Goal: Task Accomplishment & Management: Use online tool/utility

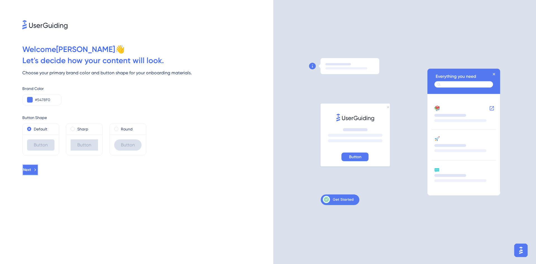
click at [38, 170] on button "Next" at bounding box center [30, 169] width 16 height 11
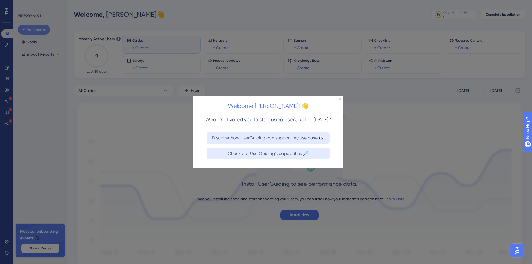
drag, startPoint x: 339, startPoint y: 99, endPoint x: 530, endPoint y: 196, distance: 214.1
click at [339, 99] on icon "Close Preview" at bounding box center [340, 99] width 2 height 2
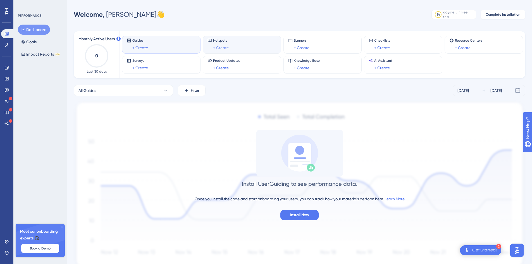
click at [225, 49] on link "+ Create" at bounding box center [221, 47] width 16 height 7
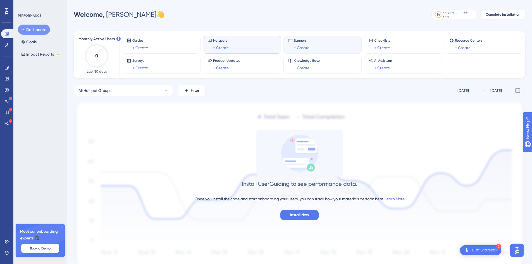
click at [299, 42] on span "Banners" at bounding box center [302, 40] width 16 height 4
click at [301, 50] on link "+ Create" at bounding box center [302, 47] width 16 height 7
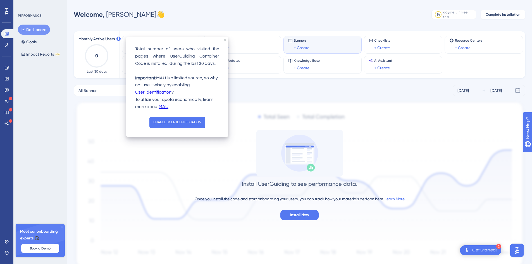
click at [230, 18] on div "Welcome, Trần 👋 14 days left in free trial Click to see upgrade options Complet…" at bounding box center [300, 14] width 452 height 11
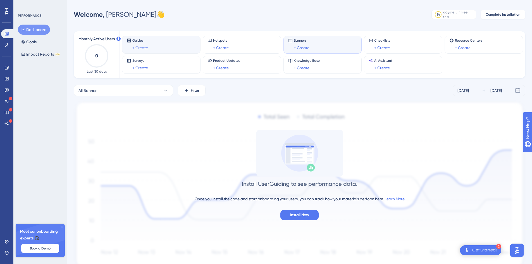
click at [139, 45] on link "+ Create" at bounding box center [140, 47] width 16 height 7
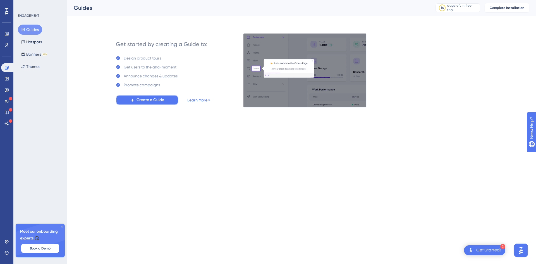
click at [155, 102] on span "Create a Guide" at bounding box center [151, 100] width 28 height 7
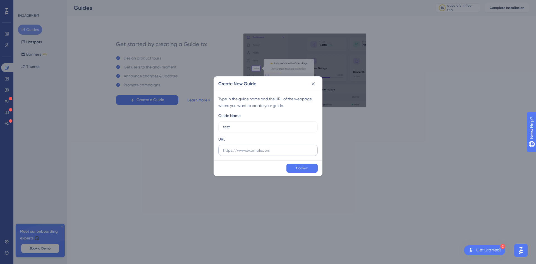
type input "test"
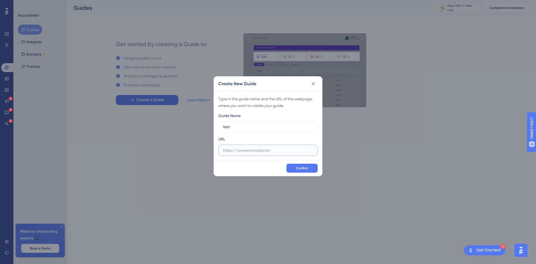
click at [249, 149] on input "text" at bounding box center [268, 150] width 90 height 6
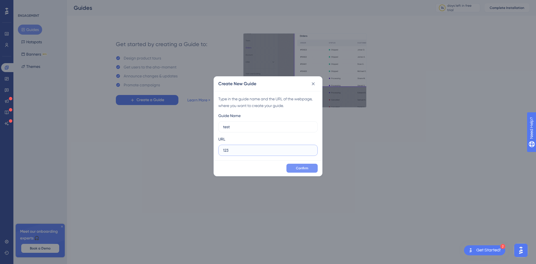
type input "123"
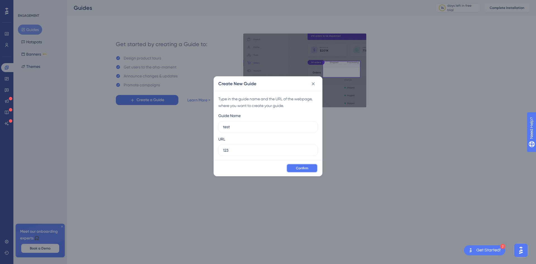
click at [306, 170] on span "Confirm" at bounding box center [302, 168] width 12 height 4
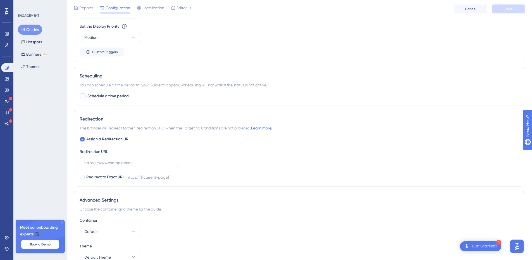
scroll to position [307, 0]
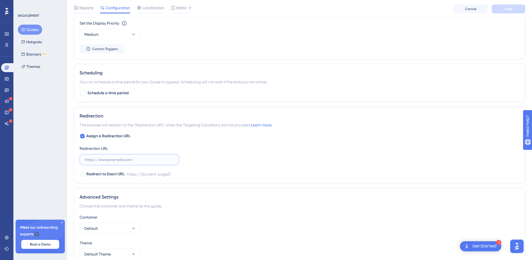
click at [125, 161] on input "text" at bounding box center [129, 159] width 90 height 6
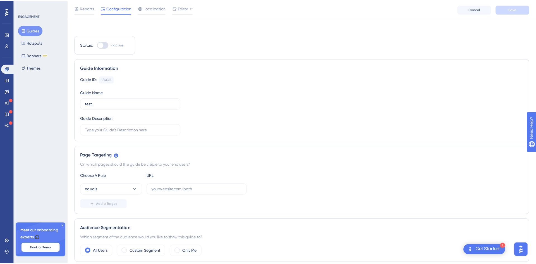
scroll to position [0, 0]
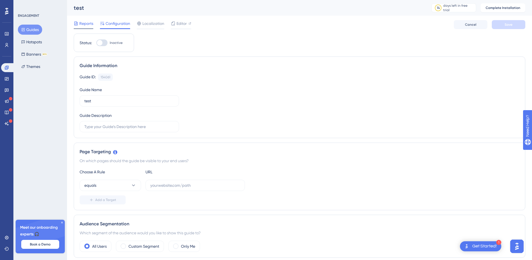
click at [82, 25] on span "Reports" at bounding box center [86, 23] width 14 height 7
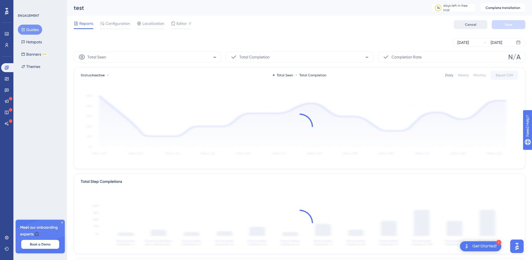
click at [471, 26] on span "Cancel" at bounding box center [470, 24] width 11 height 4
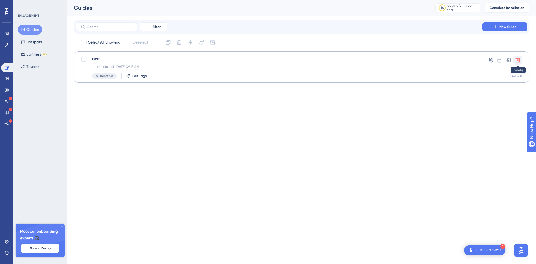
click at [519, 61] on icon at bounding box center [518, 60] width 6 height 6
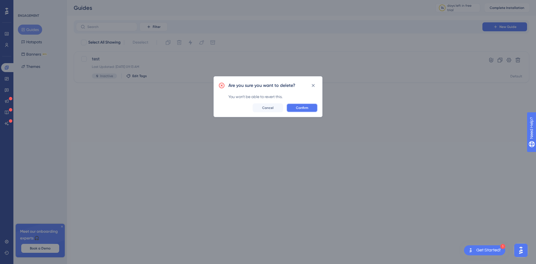
click at [304, 106] on span "Confirm" at bounding box center [302, 108] width 12 height 4
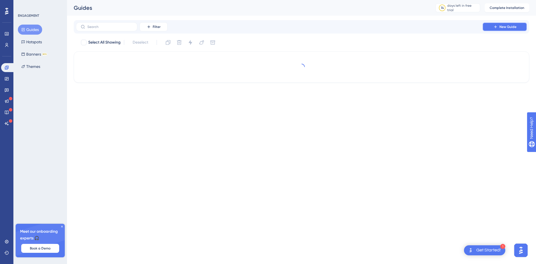
click at [514, 28] on span "New Guide" at bounding box center [508, 27] width 17 height 4
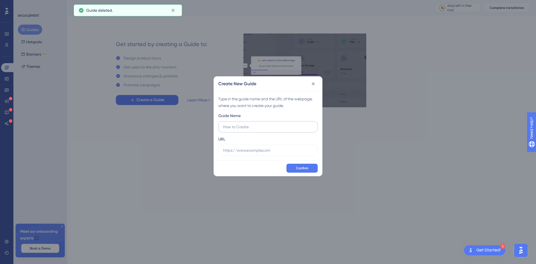
click at [256, 127] on input "text" at bounding box center [268, 127] width 90 height 6
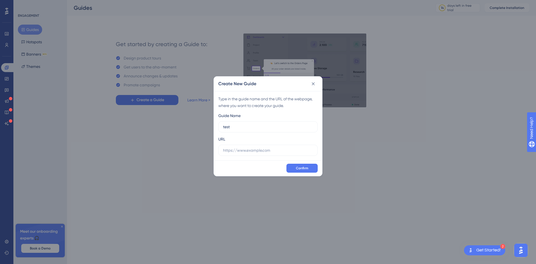
type input "test"
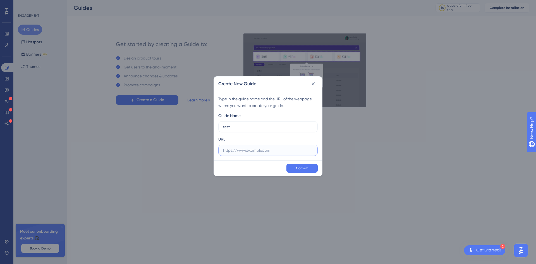
click at [246, 153] on input "text" at bounding box center [268, 150] width 90 height 6
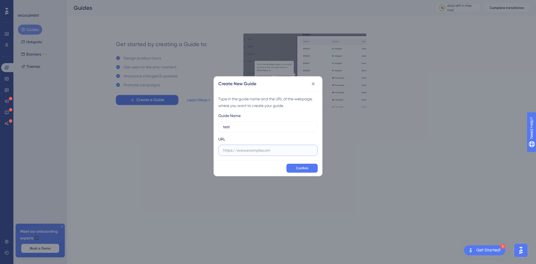
paste input "https://omnithemes.com/review-theme/ignite-shopify-theme-review/"
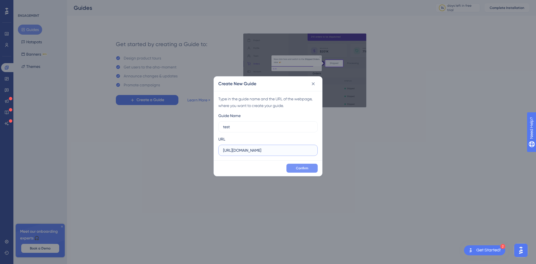
type input "https://omnithemes.com/review-theme/ignite-shopify-theme-review/"
click at [309, 170] on button "Confirm" at bounding box center [302, 168] width 31 height 9
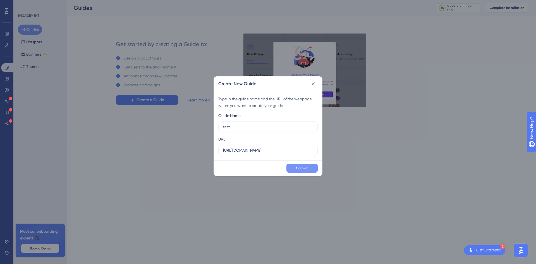
scroll to position [0, 0]
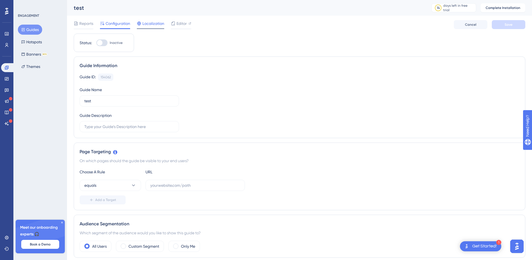
click at [158, 25] on span "Localization" at bounding box center [153, 23] width 22 height 7
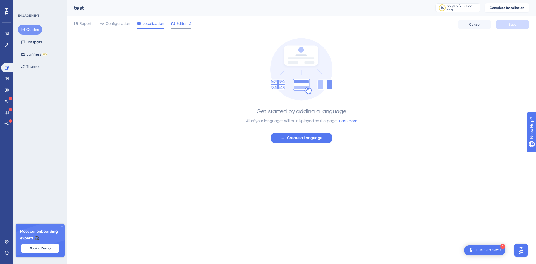
click at [180, 27] on div "Editor" at bounding box center [181, 24] width 20 height 9
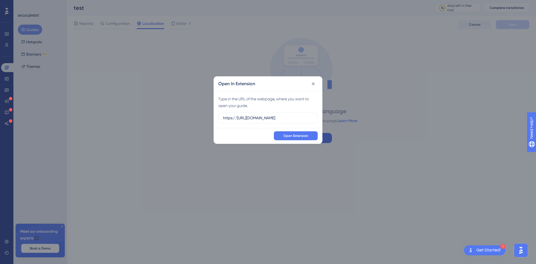
drag, startPoint x: 275, startPoint y: 119, endPoint x: 217, endPoint y: 121, distance: 58.1
click at [217, 121] on div "Type in the URL of the webpage, where you want to open your guide. https://http…" at bounding box center [268, 109] width 108 height 37
click at [250, 120] on input "https://https://omnithemes.com/review-theme/ignite-shopify-theme-review/" at bounding box center [268, 118] width 90 height 6
drag, startPoint x: 252, startPoint y: 119, endPoint x: 236, endPoint y: 119, distance: 16.5
click at [236, 119] on input "https://https://omnithemes.com/review-theme/ignite-shopify-theme-review/" at bounding box center [268, 118] width 90 height 6
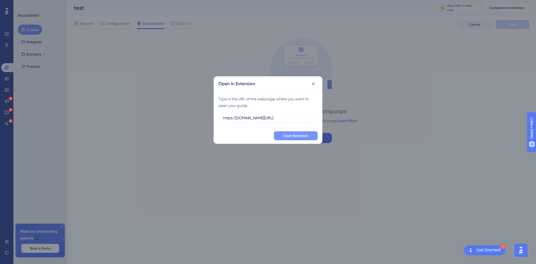
type input "https:/omnithemes.com/review-theme/ignite-shopify-theme-review/"
click at [285, 137] on span "Open Extension" at bounding box center [295, 136] width 25 height 4
click at [314, 80] on button at bounding box center [313, 83] width 9 height 9
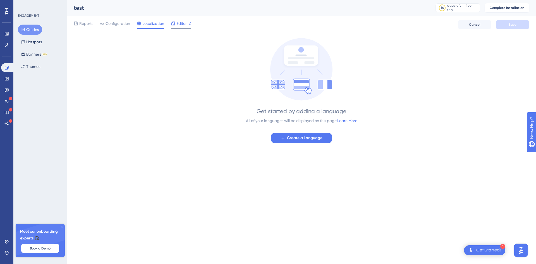
click at [178, 22] on span "Editor" at bounding box center [182, 23] width 10 height 7
click at [122, 23] on span "Configuration" at bounding box center [118, 23] width 25 height 7
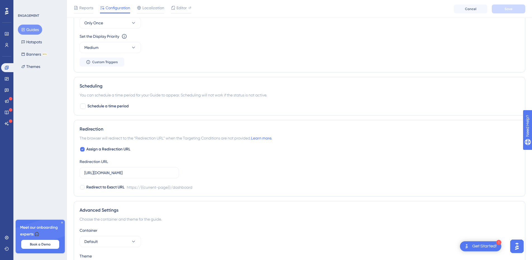
scroll to position [335, 0]
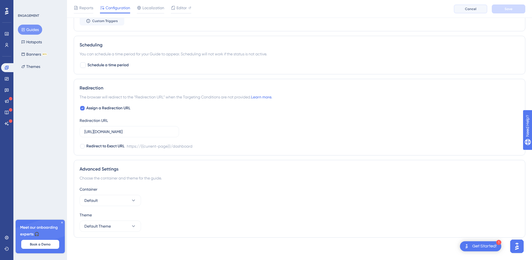
click at [473, 7] on span "Cancel" at bounding box center [470, 9] width 11 height 4
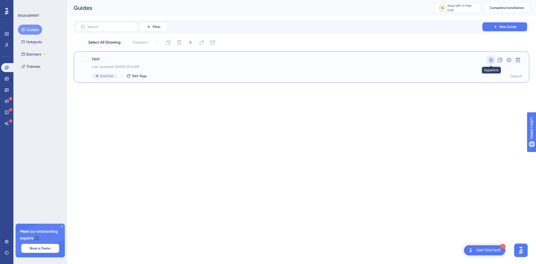
click at [490, 59] on icon at bounding box center [491, 60] width 4 height 5
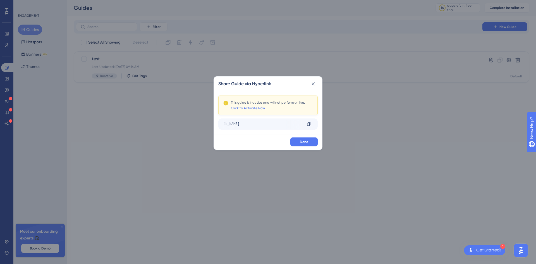
drag, startPoint x: 286, startPoint y: 125, endPoint x: 297, endPoint y: 124, distance: 10.7
click at [283, 124] on div "https://panel.userguiding.com/dashboard?__ug__=154062" at bounding box center [242, 124] width 79 height 9
click at [262, 108] on link "Click to Activate Now" at bounding box center [248, 108] width 34 height 4
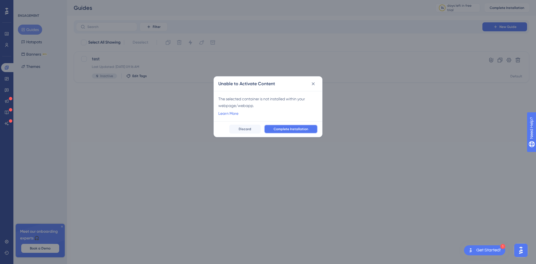
click at [287, 128] on span "Complete Installation" at bounding box center [291, 129] width 35 height 4
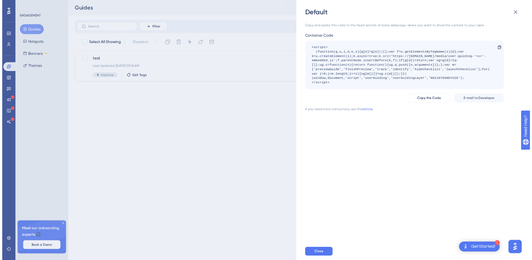
scroll to position [0, 0]
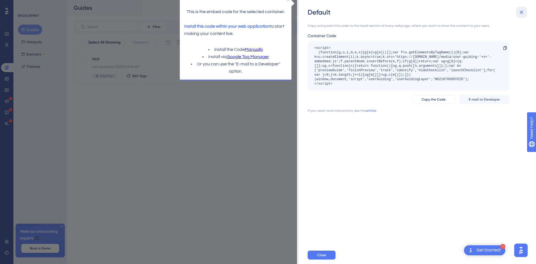
click at [520, 12] on icon at bounding box center [521, 12] width 7 height 7
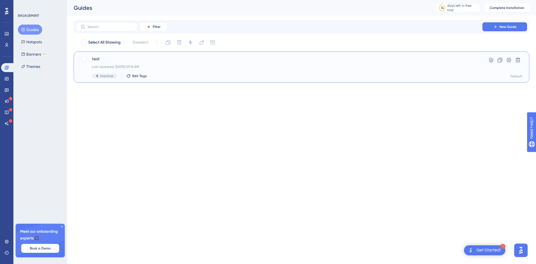
click at [470, 76] on div "test Last Updated: Oct 14 2025, 09:16 AM Inactive Edit Tags Hyperlink Clone Set…" at bounding box center [302, 67] width 442 height 23
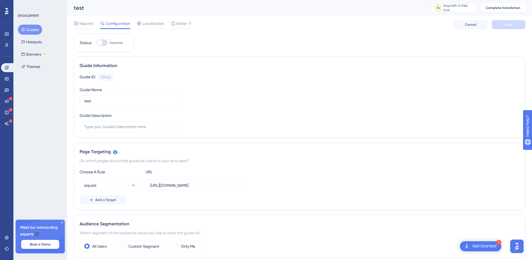
click at [105, 44] on div at bounding box center [101, 42] width 11 height 7
click at [96, 43] on input "Inactive" at bounding box center [96, 43] width 0 height 0
checkbox input "false"
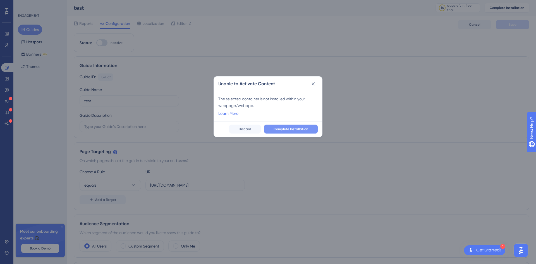
click at [285, 128] on span "Complete Installation" at bounding box center [291, 129] width 35 height 4
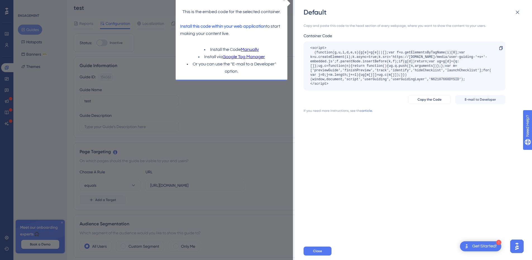
click at [214, 109] on div "Default Copy and paste this code to the head section of every webpage, where yo…" at bounding box center [266, 130] width 532 height 260
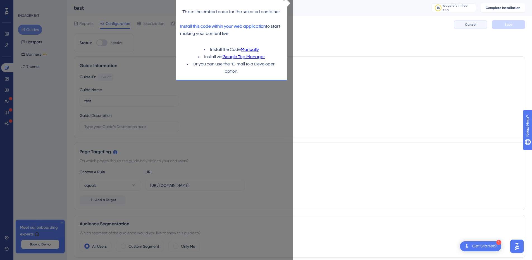
click at [480, 26] on button "Cancel" at bounding box center [471, 24] width 34 height 9
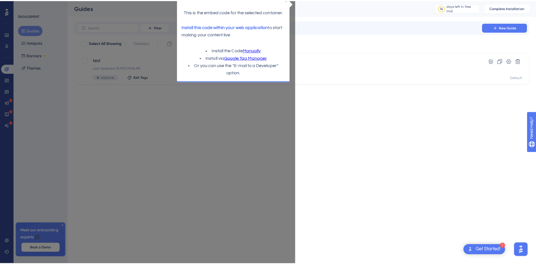
click at [285, 1] on icon "Close Preview" at bounding box center [285, 1] width 2 height 2
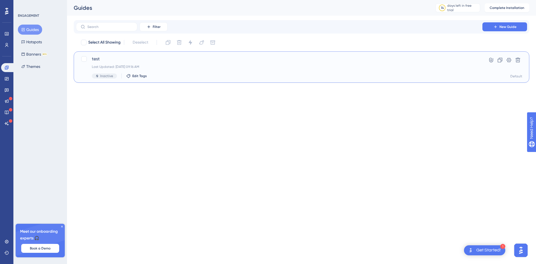
click at [137, 63] on div "test Last Updated: Oct 14 2025, 09:16 AM Inactive Edit Tags" at bounding box center [279, 67] width 375 height 23
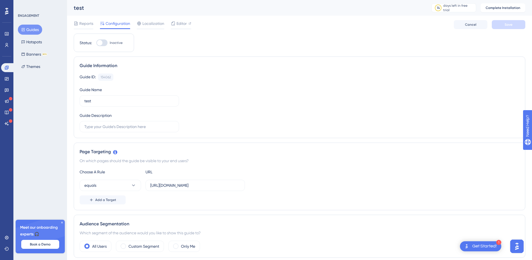
click at [100, 44] on div at bounding box center [100, 43] width 6 height 6
click at [96, 43] on input "Inactive" at bounding box center [96, 43] width 0 height 0
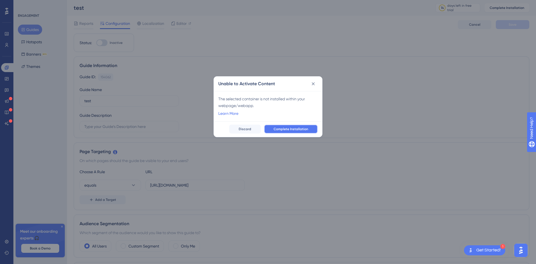
click at [297, 129] on span "Complete Installation" at bounding box center [291, 129] width 35 height 4
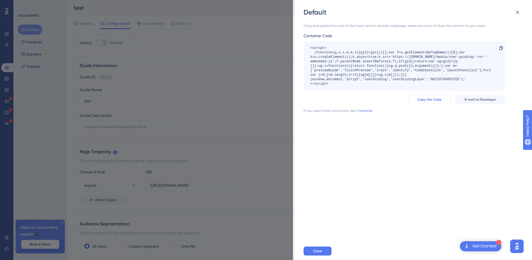
click at [432, 101] on span "Copy the Code" at bounding box center [430, 99] width 24 height 4
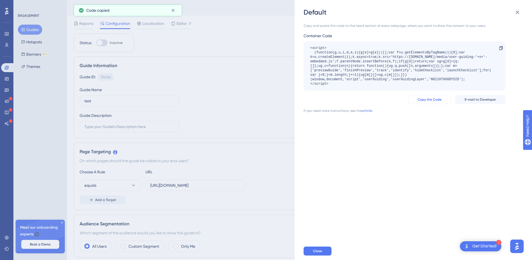
click at [433, 99] on span "Copy the Code" at bounding box center [430, 99] width 24 height 4
click at [434, 97] on span "Copy the Code" at bounding box center [430, 99] width 24 height 4
click at [320, 253] on span "Close" at bounding box center [317, 251] width 9 height 4
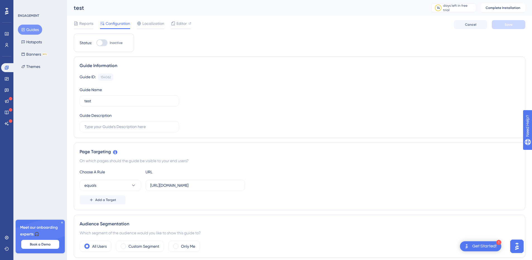
click at [99, 45] on div at bounding box center [100, 43] width 6 height 6
click at [96, 43] on input "Inactive" at bounding box center [96, 43] width 0 height 0
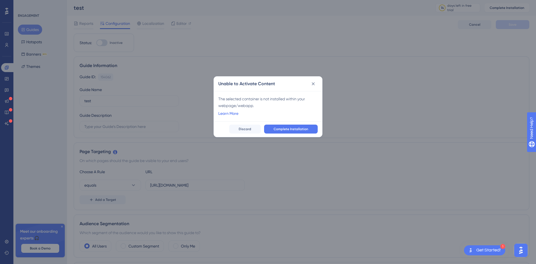
click at [222, 115] on link "Learn More" at bounding box center [228, 113] width 20 height 7
click at [275, 130] on span "Complete Installation" at bounding box center [291, 129] width 35 height 4
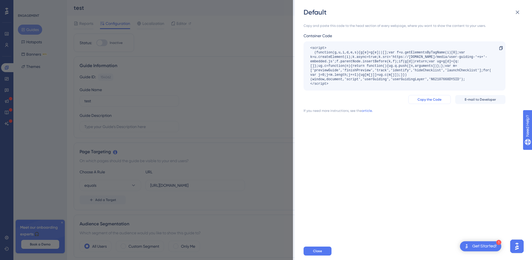
click at [433, 102] on button "Copy the Code" at bounding box center [429, 99] width 42 height 9
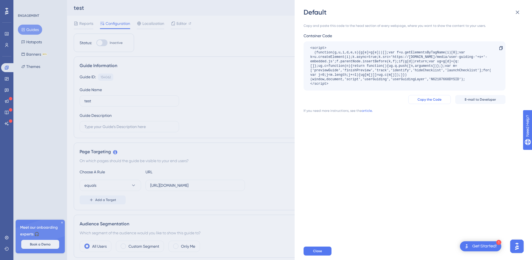
click at [429, 103] on button "Copy the Code" at bounding box center [429, 99] width 42 height 9
click at [498, 247] on div "1 Get Started!" at bounding box center [480, 246] width 41 height 10
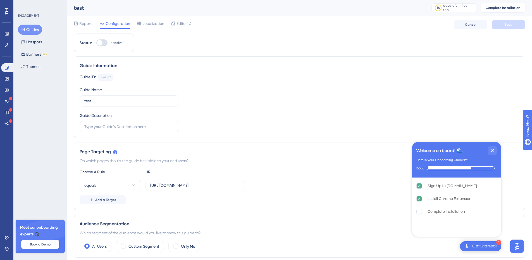
click at [308, 187] on div "equals https://panel.userguiding.com/dashboard" at bounding box center [300, 185] width 440 height 11
click at [491, 152] on icon "Close Checklist" at bounding box center [493, 151] width 4 height 4
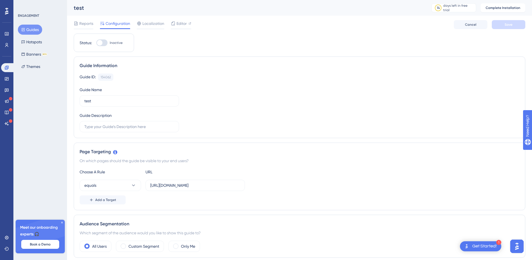
click at [102, 43] on div at bounding box center [100, 43] width 6 height 6
click at [96, 43] on input "Inactive" at bounding box center [96, 43] width 0 height 0
checkbox input "false"
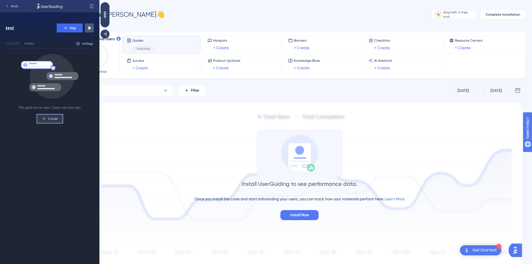
click at [49, 120] on span "Create" at bounding box center [52, 118] width 9 height 4
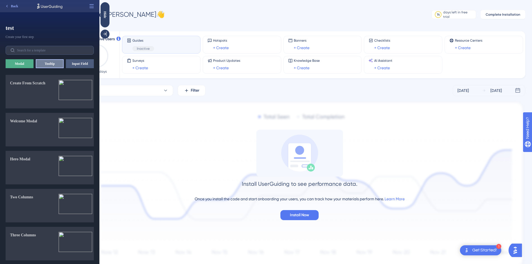
click at [53, 65] on button "Tooltip" at bounding box center [50, 63] width 28 height 9
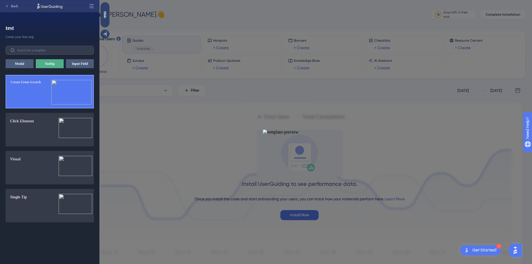
click at [47, 92] on button "Create From Scratch" at bounding box center [50, 92] width 88 height 34
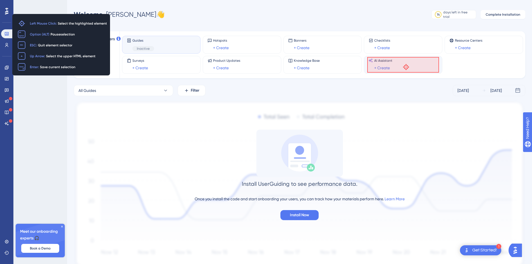
click at [406, 66] on div "AI Assistant + Create" at bounding box center [403, 64] width 69 height 13
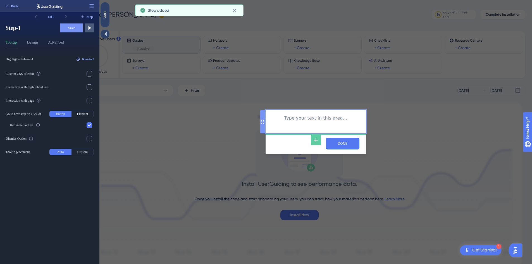
click at [311, 123] on div "Type your text in this area…" at bounding box center [316, 122] width 92 height 15
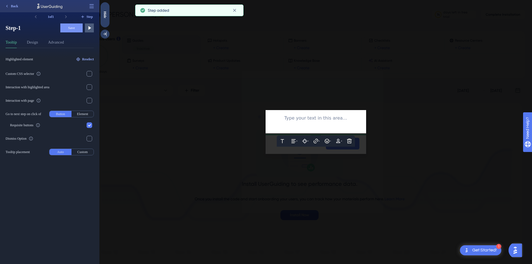
click at [276, 122] on div at bounding box center [316, 125] width 92 height 7
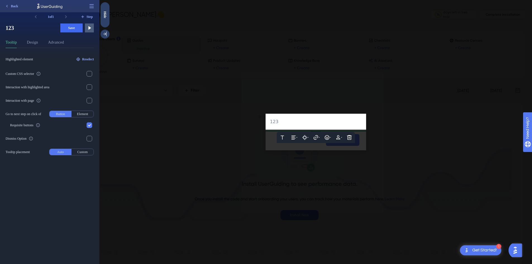
click at [361, 143] on div at bounding box center [315, 132] width 433 height 264
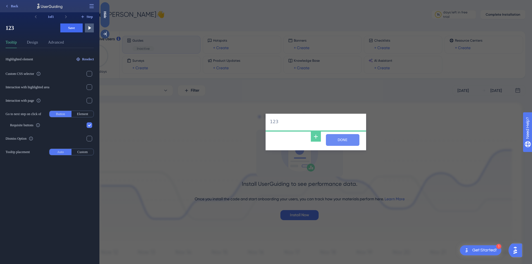
click at [351, 142] on input "NEXT" at bounding box center [343, 140] width 34 height 12
click at [285, 146] on div "NEXT" at bounding box center [316, 140] width 101 height 21
click at [333, 141] on input "NEXT" at bounding box center [343, 140] width 34 height 12
type input "DONE"
click at [287, 142] on div "DONE" at bounding box center [316, 140] width 101 height 21
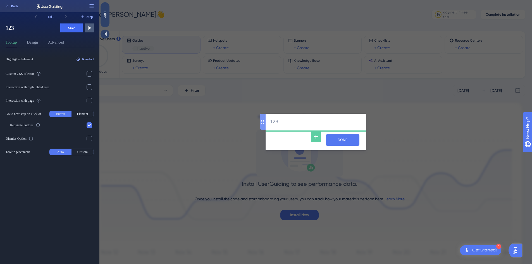
click at [287, 142] on div "DONE" at bounding box center [316, 140] width 101 height 21
click at [330, 141] on input "DONE" at bounding box center [343, 140] width 34 height 12
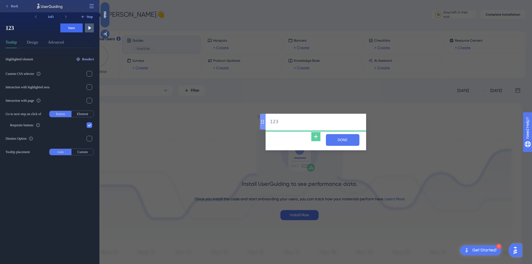
click at [315, 138] on icon at bounding box center [316, 136] width 7 height 7
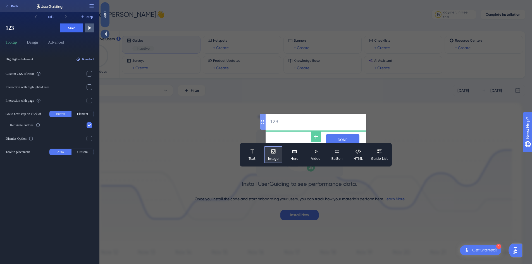
click at [271, 155] on button "Image" at bounding box center [274, 154] width 18 height 17
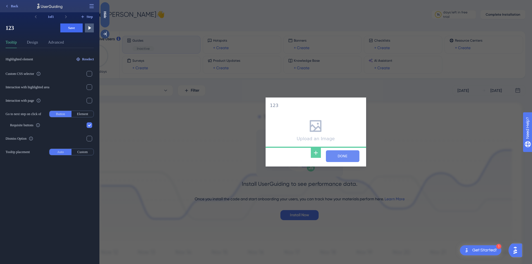
click at [343, 158] on input "DONE" at bounding box center [343, 156] width 34 height 12
click at [362, 158] on div "DONE" at bounding box center [316, 156] width 101 height 21
click at [354, 160] on input "DONE" at bounding box center [343, 156] width 34 height 12
click at [73, 29] on span "Save" at bounding box center [71, 28] width 7 height 4
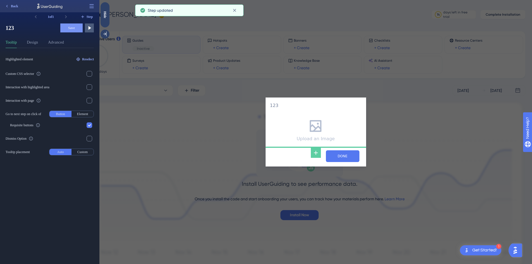
click at [447, 158] on div "123 Upload an Image DONE" at bounding box center [315, 132] width 433 height 264
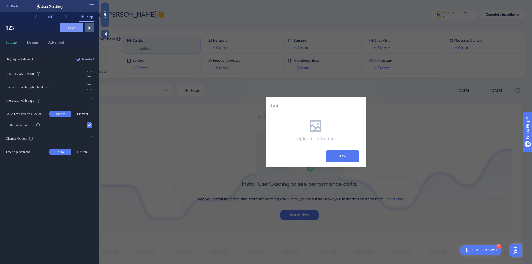
click at [89, 19] on span "Step" at bounding box center [90, 17] width 6 height 4
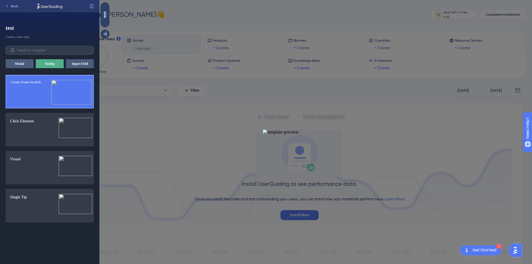
click at [73, 89] on img at bounding box center [71, 92] width 40 height 25
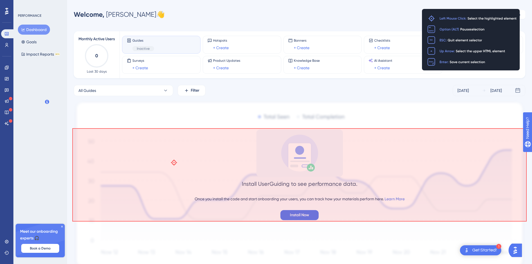
click at [173, 162] on div "Install UserGuiding to see performance data. Once you install the code and star…" at bounding box center [300, 175] width 452 height 90
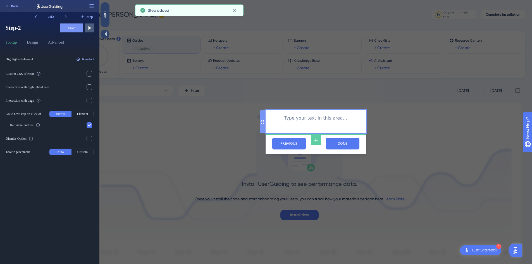
click at [284, 123] on div "Type your text in this area…" at bounding box center [316, 122] width 92 height 15
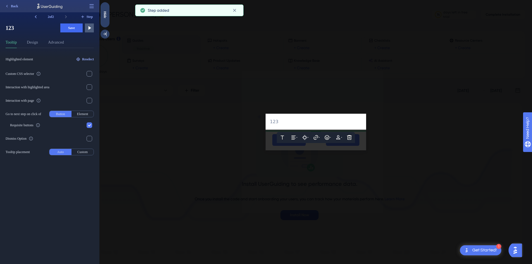
click at [268, 138] on div at bounding box center [315, 132] width 433 height 264
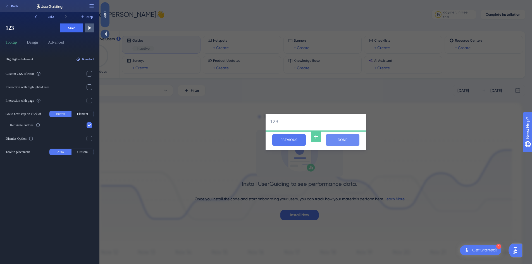
click at [349, 143] on input "NEXT" at bounding box center [343, 140] width 34 height 12
click at [74, 27] on span "Save" at bounding box center [71, 28] width 7 height 4
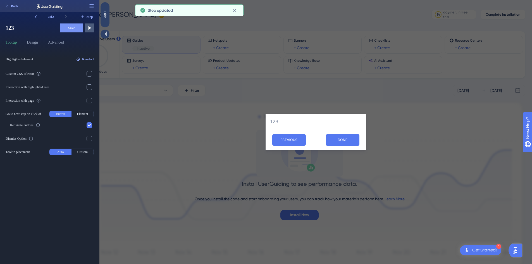
click at [200, 62] on div "123 PREVIOUS NEXT" at bounding box center [315, 132] width 433 height 264
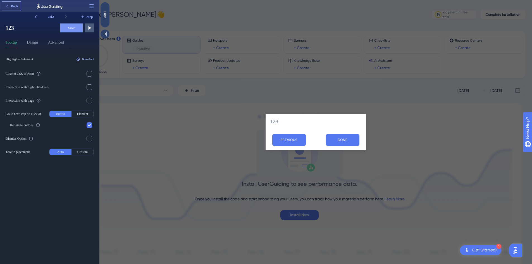
click at [13, 6] on span "Back" at bounding box center [14, 6] width 7 height 4
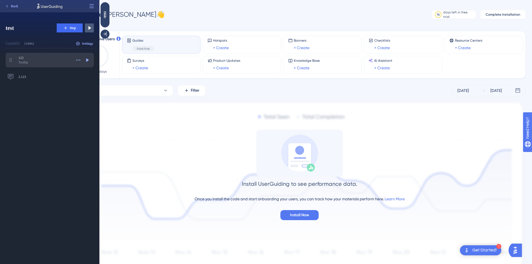
click at [40, 58] on span "123" at bounding box center [44, 58] width 53 height 4
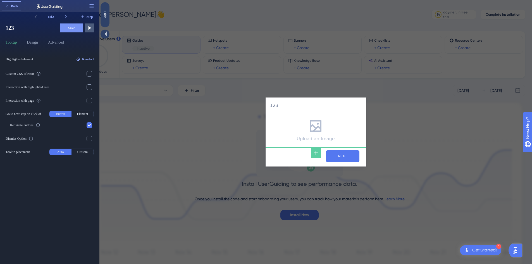
click at [8, 7] on icon at bounding box center [7, 6] width 4 height 4
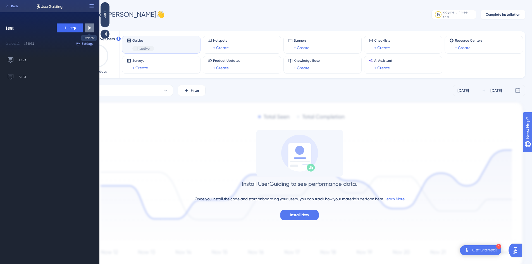
click at [89, 31] on button at bounding box center [89, 27] width 9 height 9
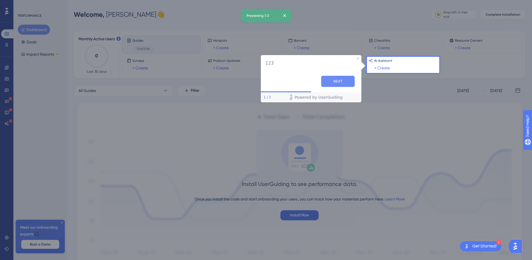
click at [345, 84] on button "NEXT" at bounding box center [338, 81] width 34 height 11
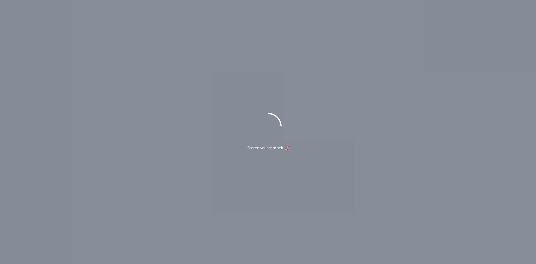
click at [86, 22] on div "Fasten your seatbelt! 🚀" at bounding box center [268, 132] width 536 height 264
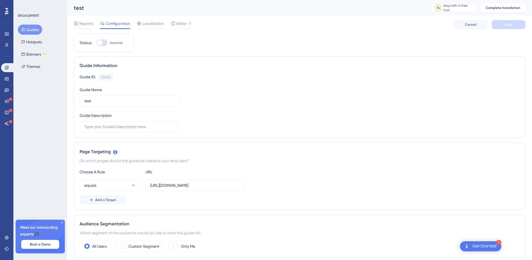
click at [97, 42] on div at bounding box center [100, 43] width 6 height 6
click at [96, 43] on input "Inactive" at bounding box center [96, 43] width 0 height 0
checkbox input "false"
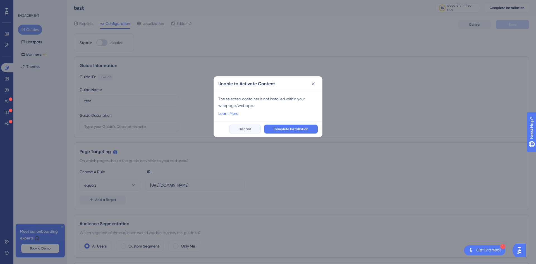
click at [251, 130] on span "Discard" at bounding box center [245, 129] width 13 height 4
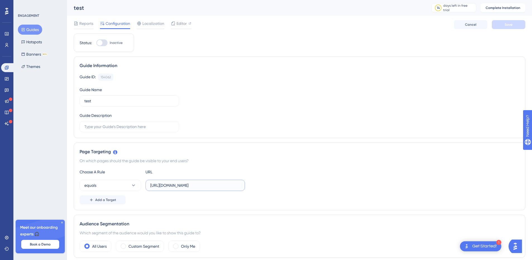
click at [167, 185] on input "[URL][DOMAIN_NAME]" at bounding box center [195, 185] width 90 height 6
paste input "[URL][DOMAIN_NAME]"
type input "[URL][DOMAIN_NAME]"
click at [331, 196] on div "Add a Target" at bounding box center [300, 199] width 440 height 9
click at [103, 44] on div at bounding box center [101, 42] width 11 height 7
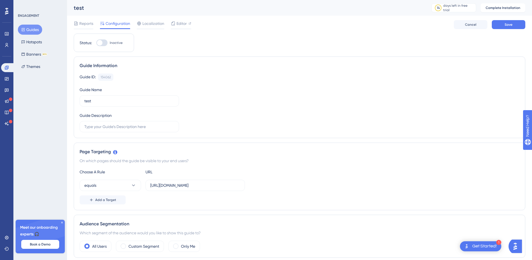
click at [96, 43] on input "Inactive" at bounding box center [96, 43] width 0 height 0
checkbox input "false"
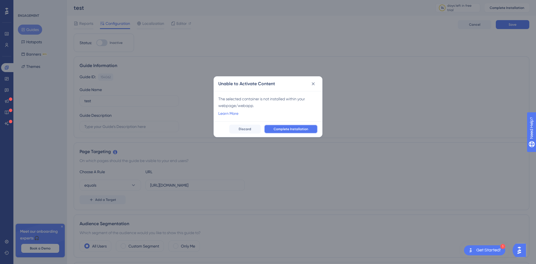
click at [302, 128] on span "Complete Installation" at bounding box center [291, 129] width 35 height 4
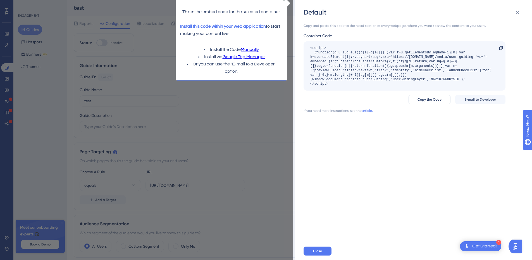
click at [250, 49] on link "Manually" at bounding box center [250, 49] width 18 height 7
click at [429, 97] on span "Copy the Code" at bounding box center [430, 99] width 24 height 4
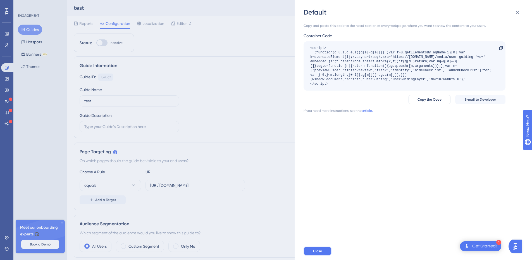
click at [324, 251] on button "Close" at bounding box center [318, 250] width 28 height 9
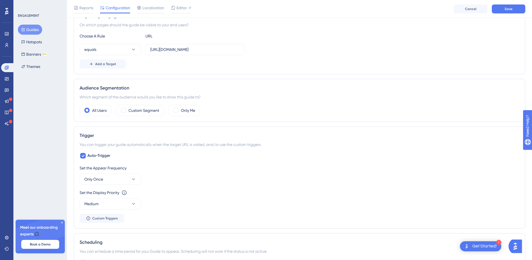
scroll to position [140, 0]
click at [104, 180] on button "Only Once" at bounding box center [110, 177] width 61 height 11
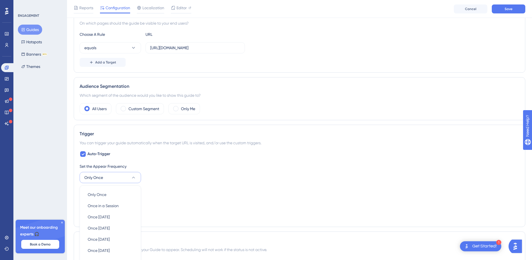
scroll to position [238, 0]
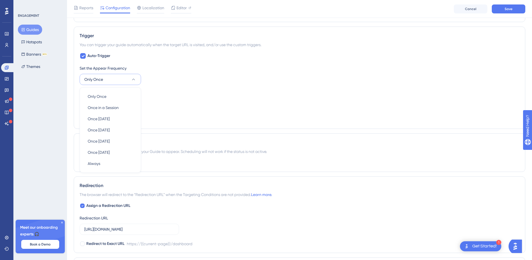
click at [320, 90] on div "Set the Display Priority This option will set the display priority between auto…" at bounding box center [300, 92] width 440 height 7
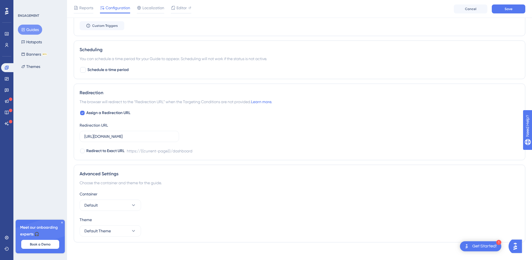
scroll to position [335, 0]
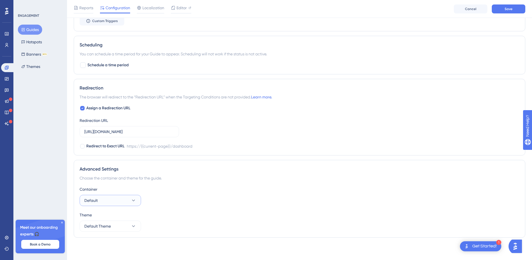
click at [124, 200] on button "Default" at bounding box center [110, 200] width 61 height 11
click at [221, 195] on div "Container Default Default Default" at bounding box center [300, 196] width 440 height 20
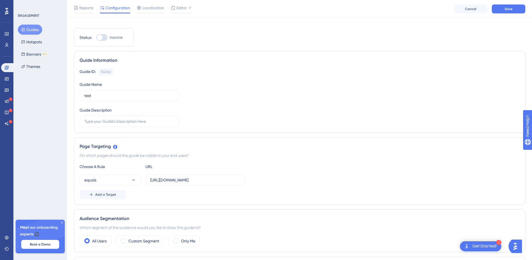
scroll to position [0, 0]
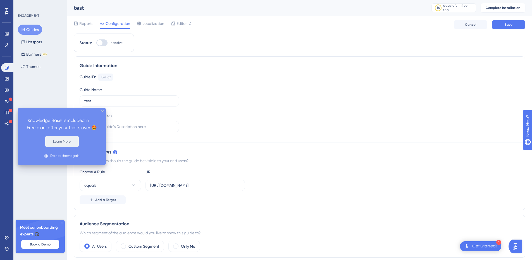
click at [66, 147] on button "Learn More" at bounding box center [62, 141] width 34 height 11
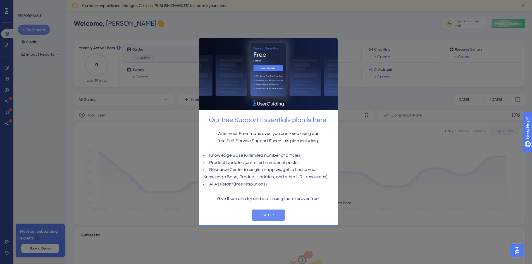
drag, startPoint x: 273, startPoint y: 216, endPoint x: 472, endPoint y: 255, distance: 202.2
click at [273, 216] on button "GOT IT!" at bounding box center [268, 214] width 34 height 11
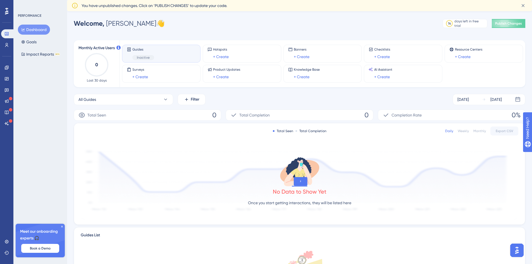
click at [153, 53] on div "Guides Inactive" at bounding box center [143, 53] width 22 height 13
click at [139, 51] on span "Guides" at bounding box center [143, 49] width 22 height 4
click at [259, 144] on div "Total Seen Total Completion Daily Weekly Monthly Export CSV No Data to Show Yet…" at bounding box center [299, 173] width 451 height 101
click at [516, 23] on span "Publish Changes" at bounding box center [508, 23] width 27 height 4
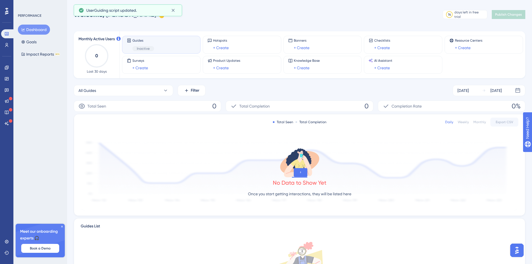
click at [152, 44] on div "Guides Inactive" at bounding box center [143, 44] width 22 height 13
click at [142, 50] on span "Inactive" at bounding box center [143, 48] width 13 height 4
click at [62, 225] on icon at bounding box center [61, 226] width 3 height 3
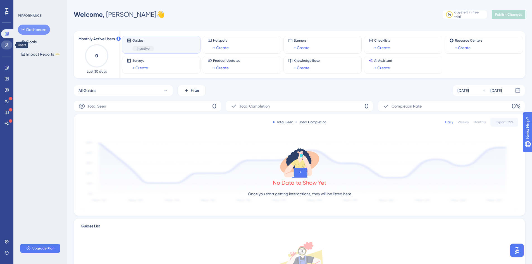
click at [8, 42] on link at bounding box center [6, 44] width 11 height 9
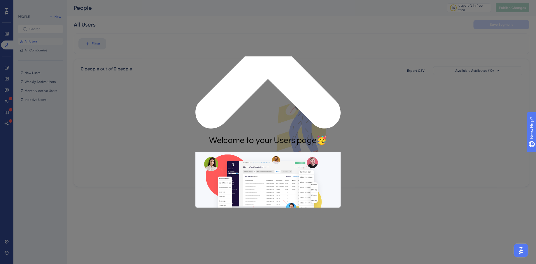
click at [402, 177] on div at bounding box center [268, 132] width 536 height 264
click at [339, 129] on div "Welcome to your Users page 🥳" at bounding box center [268, 140] width 145 height 23
click at [337, 59] on icon "Close Preview" at bounding box center [268, 55] width 145 height 145
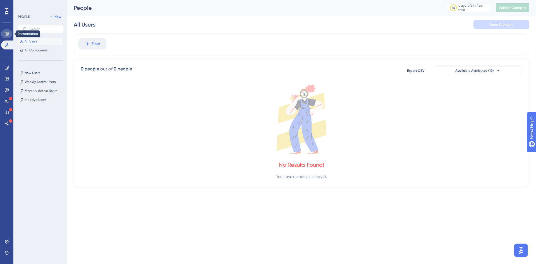
click at [6, 31] on link at bounding box center [6, 33] width 11 height 9
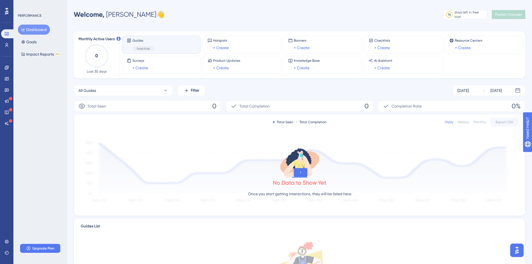
click at [142, 45] on div "Guides Inactive" at bounding box center [143, 44] width 22 height 13
click at [222, 42] on span "Hotspots" at bounding box center [221, 40] width 16 height 4
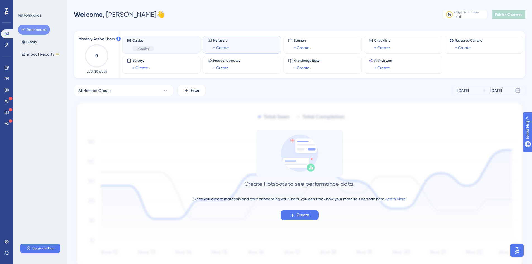
click at [190, 43] on div "Guides Inactive" at bounding box center [161, 44] width 69 height 13
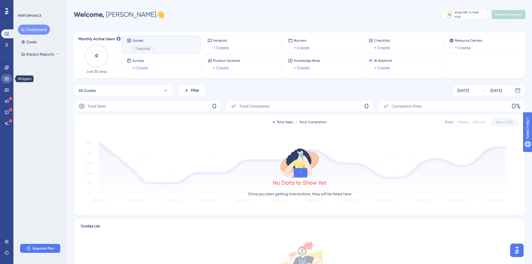
click at [6, 80] on icon at bounding box center [7, 78] width 4 height 3
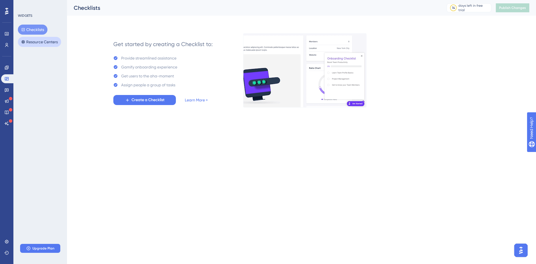
click at [27, 39] on button "Resource Centers" at bounding box center [39, 42] width 43 height 10
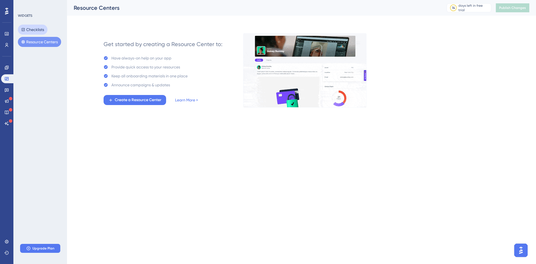
click at [28, 30] on button "Checklists" at bounding box center [33, 30] width 30 height 10
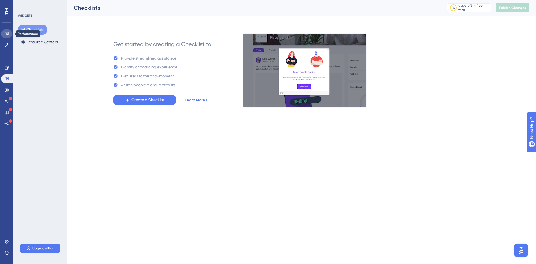
click at [5, 36] on link at bounding box center [6, 33] width 11 height 9
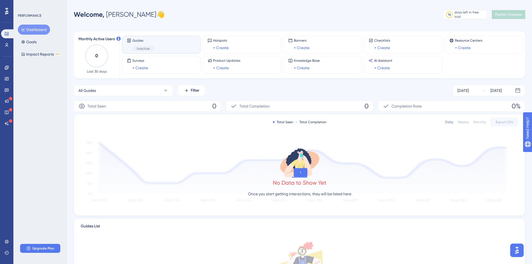
drag, startPoint x: 159, startPoint y: 51, endPoint x: 151, endPoint y: 47, distance: 8.8
click at [152, 48] on div "Inactive" at bounding box center [143, 48] width 22 height 5
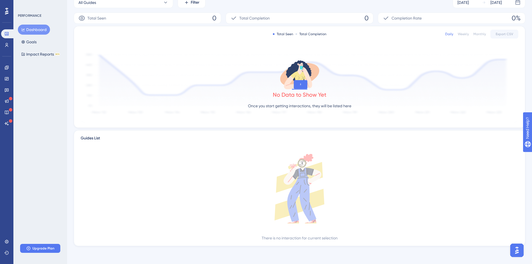
scroll to position [4, 0]
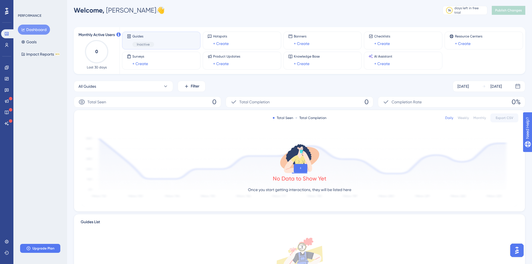
click at [441, 117] on div "Total Seen Total Completion Daily Weekly Monthly Export CSV" at bounding box center [300, 118] width 438 height 7
click at [5, 92] on link at bounding box center [6, 89] width 11 height 9
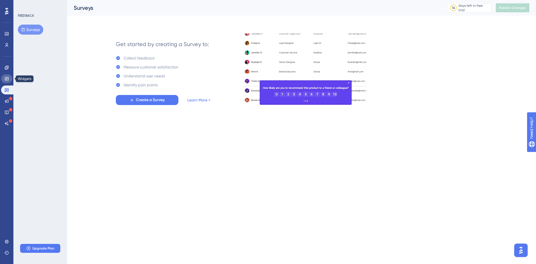
click at [7, 82] on link at bounding box center [6, 78] width 11 height 9
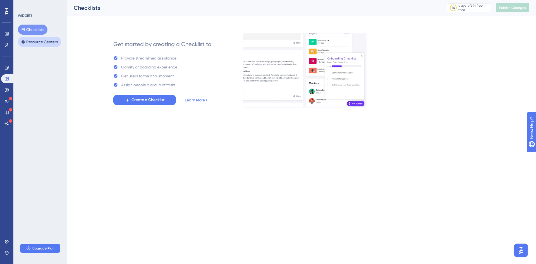
click at [46, 43] on button "Resource Centers" at bounding box center [39, 42] width 43 height 10
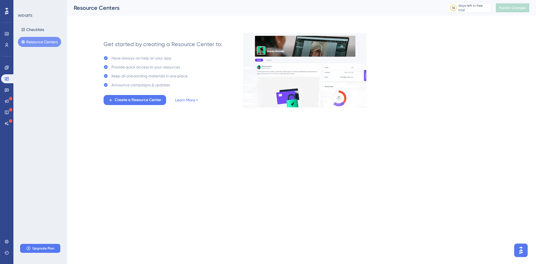
click at [5, 73] on div "Engagement Widgets Feedback Product Updates Knowledge Base AI Assistant" at bounding box center [6, 95] width 11 height 65
click at [5, 70] on link at bounding box center [6, 67] width 11 height 9
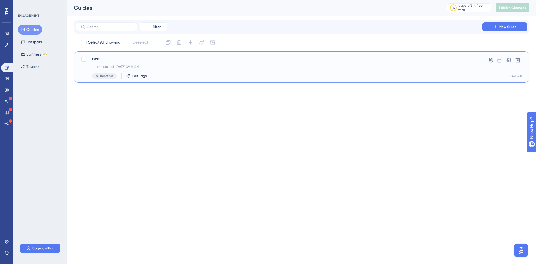
click at [119, 56] on span "test" at bounding box center [279, 59] width 375 height 7
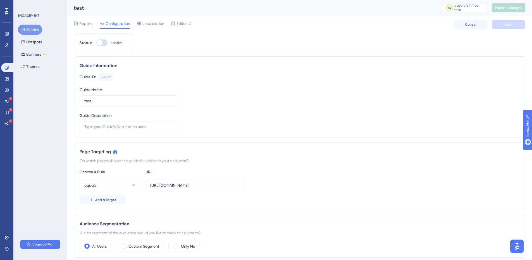
click at [106, 45] on div at bounding box center [101, 42] width 11 height 7
click at [96, 43] on input "Inactive" at bounding box center [96, 43] width 0 height 0
checkbox input "true"
click at [519, 24] on button "Save" at bounding box center [509, 24] width 34 height 9
drag, startPoint x: 243, startPoint y: 185, endPoint x: 130, endPoint y: 190, distance: 113.5
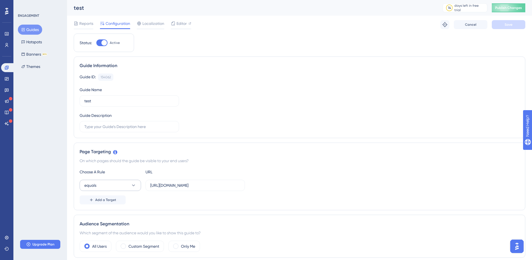
click at [130, 190] on div "equals https://panel.userguiding.com/dashboard" at bounding box center [162, 185] width 165 height 11
click at [218, 185] on input "https://panel.userguiding.com/dashboard" at bounding box center [195, 185] width 90 height 6
paste input "trangthtest123.myshopify.com/"
type input "[URL][DOMAIN_NAME]"
click at [505, 28] on button "Save" at bounding box center [509, 24] width 34 height 9
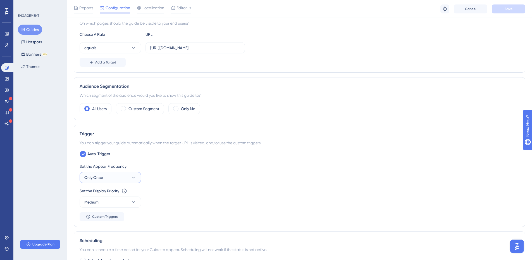
click at [87, 180] on span "Only Once" at bounding box center [93, 177] width 19 height 7
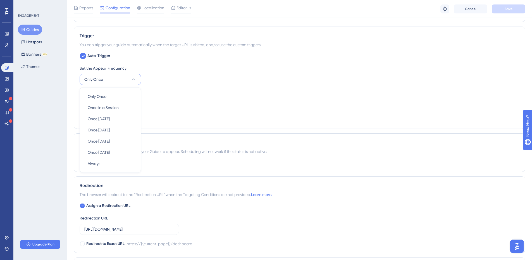
click at [215, 145] on div "Scheduling" at bounding box center [300, 142] width 440 height 7
click at [118, 106] on button "Medium" at bounding box center [110, 103] width 61 height 11
click at [262, 104] on div "Set the Display Priority This option will set the display priority between auto…" at bounding box center [300, 99] width 440 height 20
click at [111, 116] on button "Custom Triggers" at bounding box center [102, 118] width 45 height 9
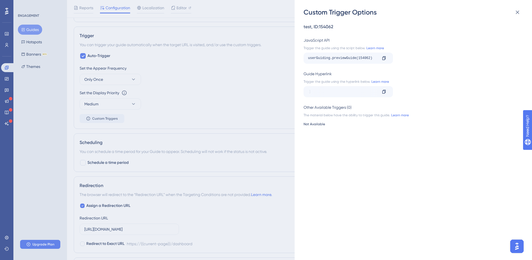
scroll to position [0, 37]
drag, startPoint x: 360, startPoint y: 92, endPoint x: 378, endPoint y: 94, distance: 18.0
click at [378, 94] on div "https://panel.userguiding.com/dashboard?__ug__=154062 Copy" at bounding box center [348, 91] width 89 height 11
click at [340, 93] on div "https://panel.userguiding.com/dashboard?__ug__=154062" at bounding box center [305, 91] width 69 height 9
click at [253, 137] on div "Custom Trigger Options test , ID: 154062 JavaScript API Trigger the guide using…" at bounding box center [266, 130] width 532 height 260
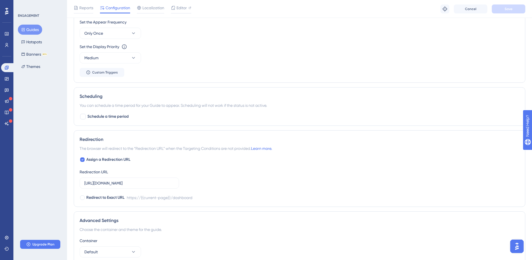
scroll to position [321, 0]
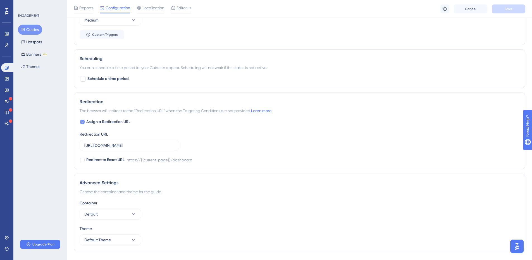
click at [105, 120] on span "Assign a Redirection URL" at bounding box center [108, 121] width 44 height 7
checkbox input "false"
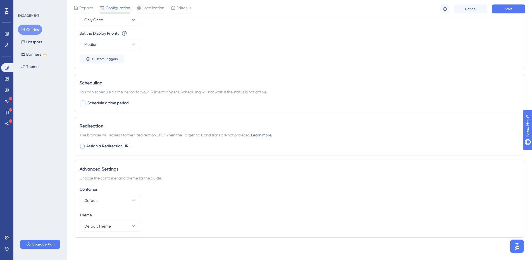
scroll to position [297, 0]
click at [520, 12] on button "Save" at bounding box center [509, 8] width 34 height 9
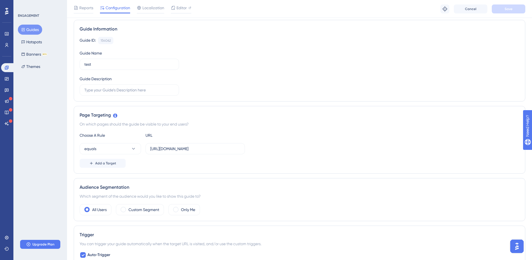
scroll to position [0, 0]
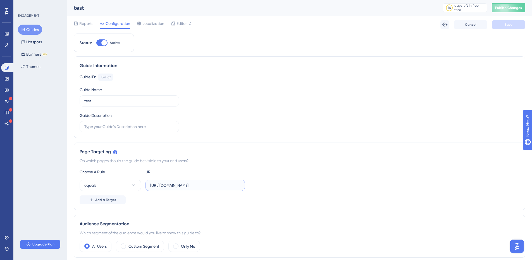
click at [208, 185] on input "[URL][DOMAIN_NAME]" at bounding box center [195, 185] width 90 height 6
paste input "collections/all"
type input "https://trangthtest123.myshopify.com/collections/all"
click at [503, 30] on div "Reports Configuration Localization Editor Troubleshoot Cancel Save" at bounding box center [300, 25] width 452 height 18
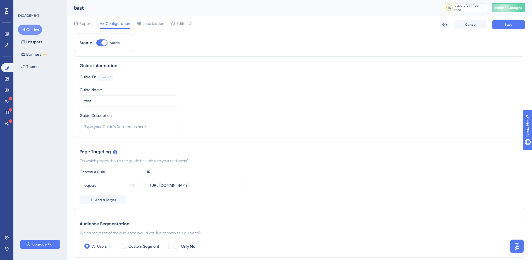
scroll to position [0, 0]
click at [504, 27] on button "Save" at bounding box center [509, 24] width 34 height 9
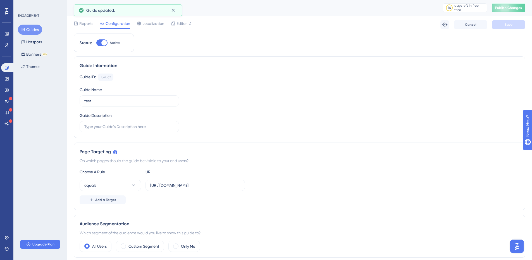
click at [508, 7] on span "Publish Changes" at bounding box center [508, 8] width 27 height 4
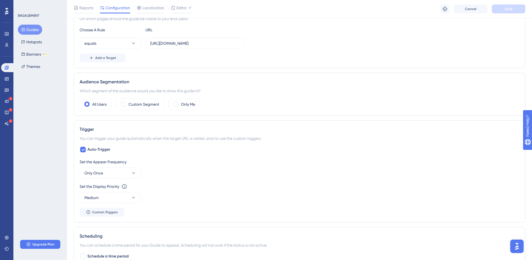
scroll to position [196, 0]
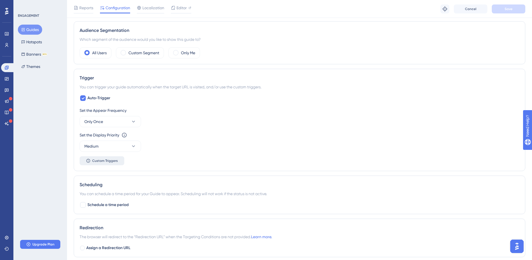
click at [104, 159] on span "Custom Triggers" at bounding box center [105, 160] width 26 height 4
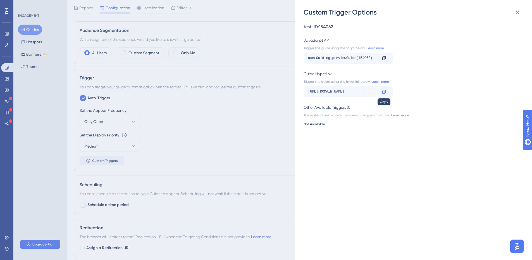
click at [383, 91] on icon at bounding box center [384, 91] width 4 height 4
click at [248, 104] on div "Custom Trigger Options test , ID: 154062 JavaScript API Trigger the guide using…" at bounding box center [266, 130] width 532 height 260
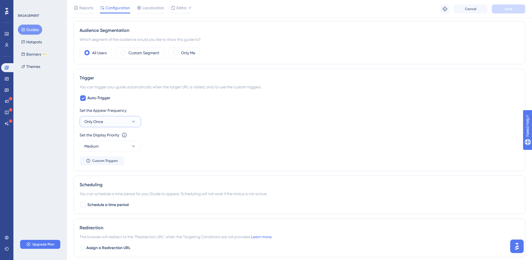
click at [119, 125] on button "Only Once" at bounding box center [110, 121] width 61 height 11
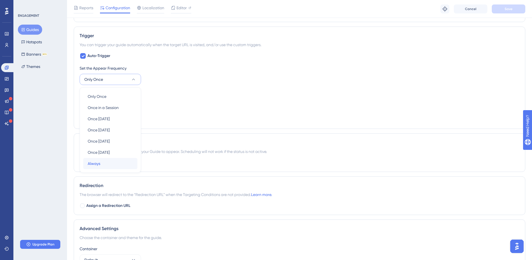
click at [106, 163] on div "Always Always" at bounding box center [110, 163] width 45 height 11
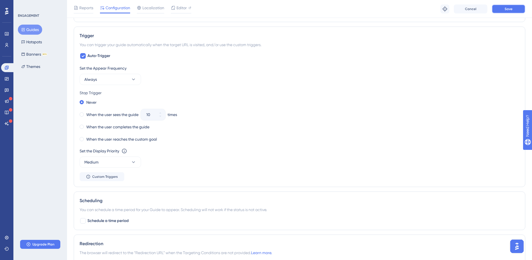
click at [508, 11] on button "Save" at bounding box center [509, 8] width 34 height 9
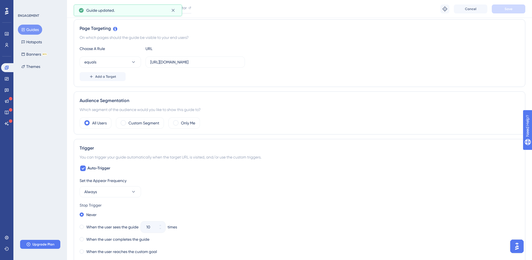
scroll to position [0, 0]
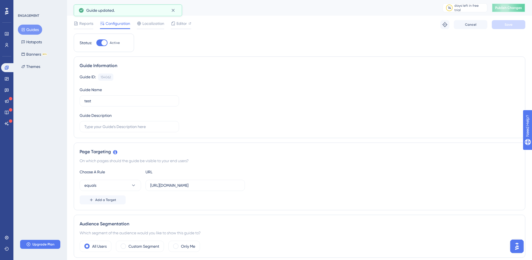
click at [517, 6] on span "Publish Changes" at bounding box center [508, 8] width 27 height 4
click at [88, 25] on span "Reports" at bounding box center [86, 23] width 14 height 7
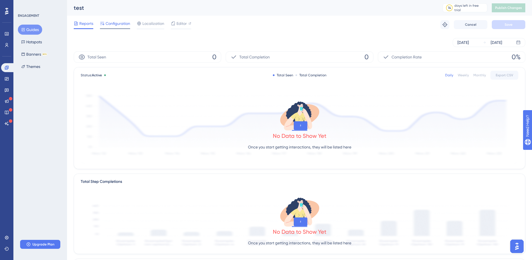
click at [123, 23] on span "Configuration" at bounding box center [118, 23] width 25 height 7
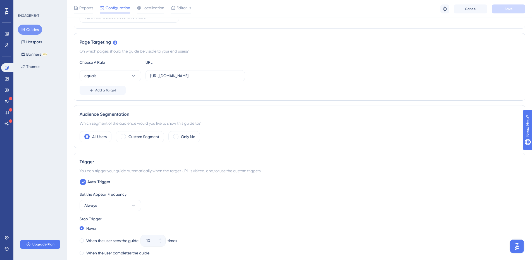
scroll to position [223, 0]
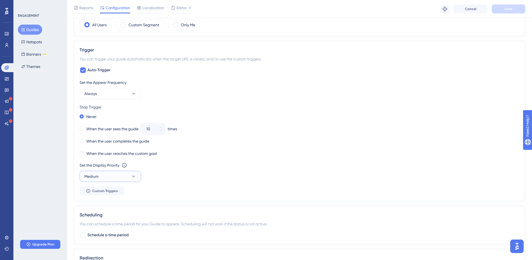
click at [101, 177] on button "Medium" at bounding box center [110, 176] width 61 height 11
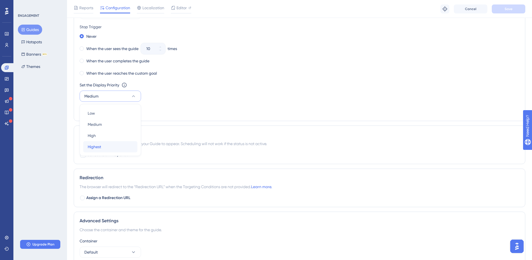
click at [108, 147] on div "Highest Highest" at bounding box center [110, 146] width 45 height 11
click at [266, 99] on div "Set the Display Priority This option will set the display priority between auto…" at bounding box center [300, 92] width 440 height 20
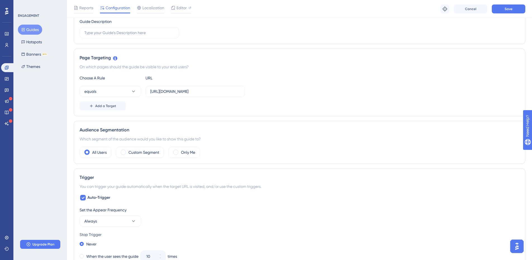
scroll to position [80, 0]
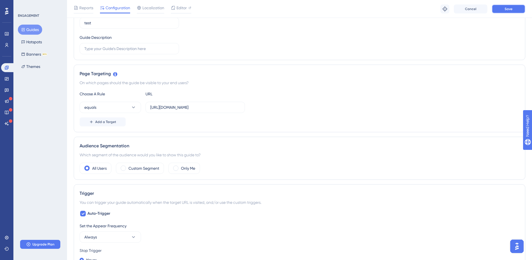
click at [506, 12] on button "Save" at bounding box center [509, 8] width 34 height 9
click at [479, 9] on button "Cancel" at bounding box center [471, 8] width 34 height 9
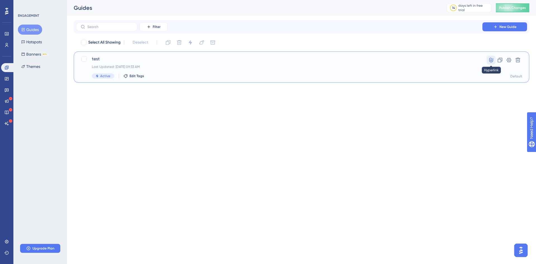
click at [492, 60] on icon at bounding box center [491, 60] width 4 height 5
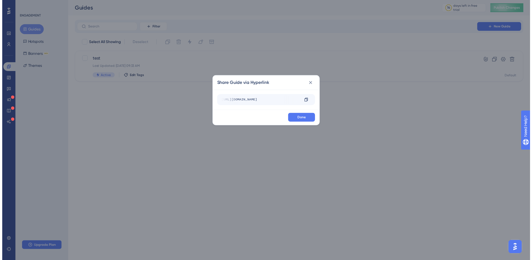
scroll to position [0, 27]
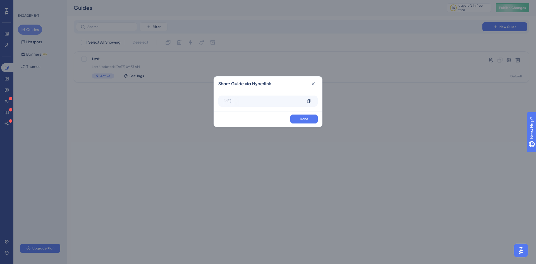
drag, startPoint x: 275, startPoint y: 100, endPoint x: 324, endPoint y: 99, distance: 49.7
click at [324, 99] on div "Share Guide via Hyperlink https://panel.userguiding.com/dashboard?__ug__=154062…" at bounding box center [268, 132] width 536 height 264
click at [314, 82] on icon at bounding box center [314, 84] width 6 height 6
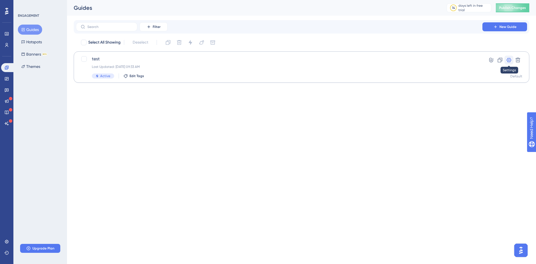
click at [510, 63] on icon at bounding box center [509, 60] width 6 height 6
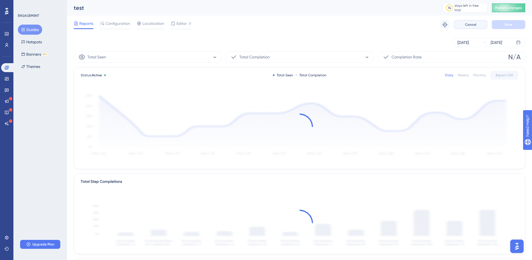
click at [469, 24] on span "Cancel" at bounding box center [470, 24] width 11 height 4
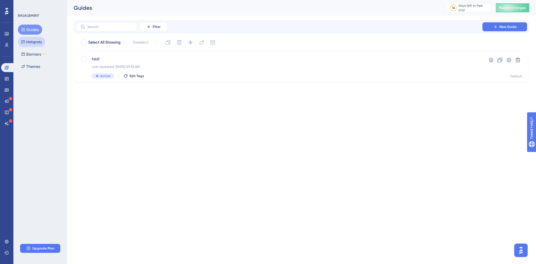
click at [40, 39] on button "Hotspots" at bounding box center [31, 42] width 27 height 10
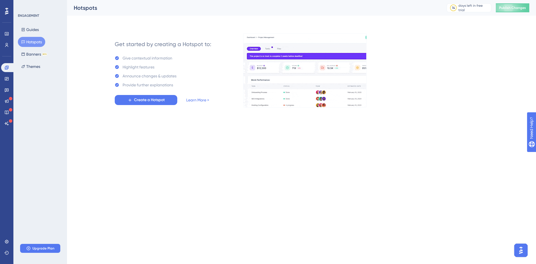
click at [40, 47] on div "Guides Hotspots Banners BETA Themes" at bounding box center [40, 48] width 45 height 47
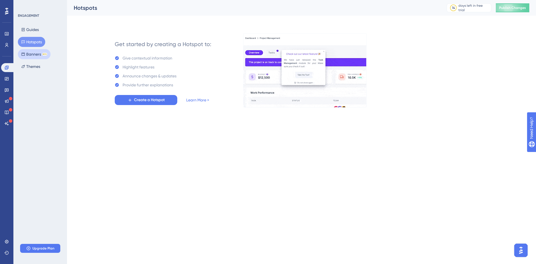
click at [39, 52] on button "Banners BETA" at bounding box center [34, 54] width 33 height 10
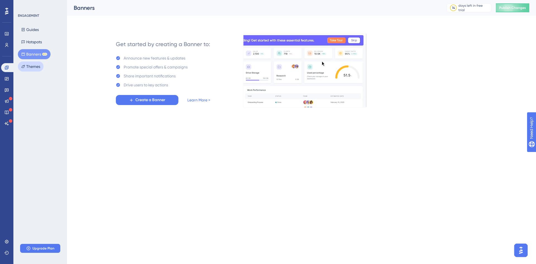
click at [38, 66] on button "Themes" at bounding box center [31, 66] width 26 height 10
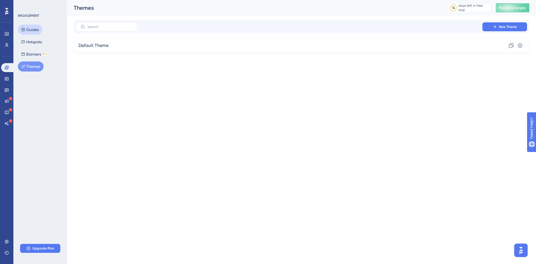
click at [35, 33] on button "Guides" at bounding box center [30, 30] width 24 height 10
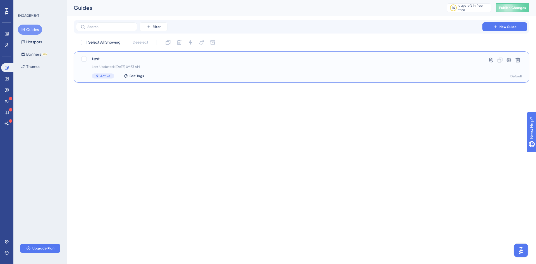
click at [315, 66] on div "Last Updated: Oct 14 2025, 09:33 AM" at bounding box center [279, 67] width 375 height 4
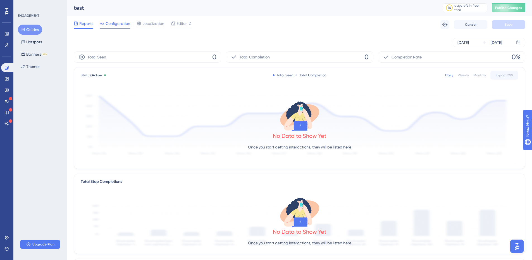
click at [120, 25] on span "Configuration" at bounding box center [118, 23] width 25 height 7
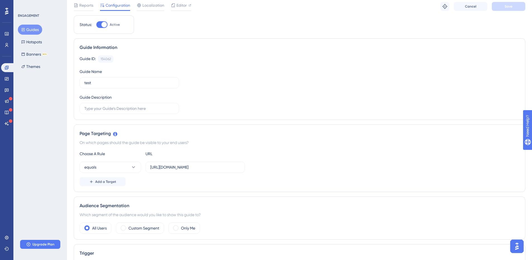
scroll to position [28, 0]
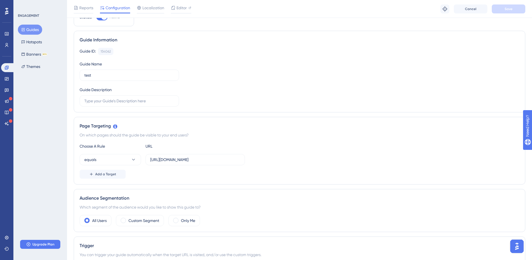
drag, startPoint x: 171, startPoint y: 155, endPoint x: 248, endPoint y: 162, distance: 76.6
click at [248, 162] on div "equals https://trangthtest123.myshopify.com/collections/all" at bounding box center [300, 159] width 440 height 11
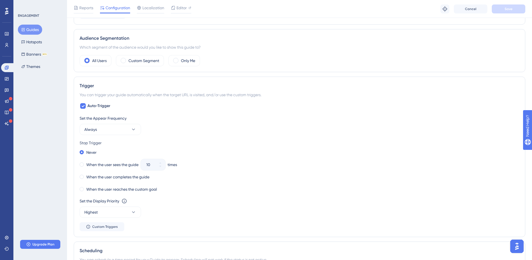
scroll to position [104, 0]
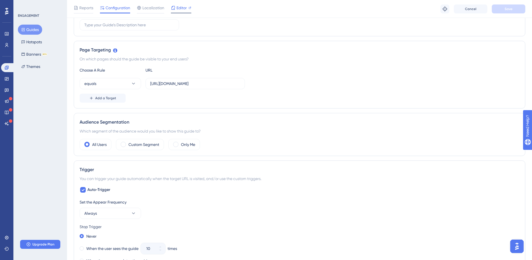
click at [181, 11] on div "Editor" at bounding box center [181, 8] width 20 height 9
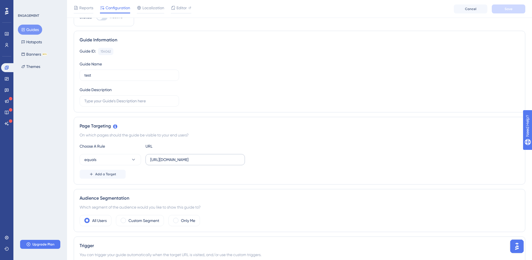
scroll to position [0, 0]
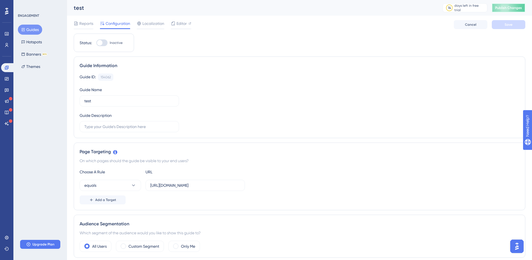
click at [511, 10] on span "Publish Changes" at bounding box center [508, 8] width 27 height 4
click at [104, 40] on div at bounding box center [101, 42] width 11 height 7
click at [96, 43] on input "Inactive" at bounding box center [96, 43] width 0 height 0
checkbox input "true"
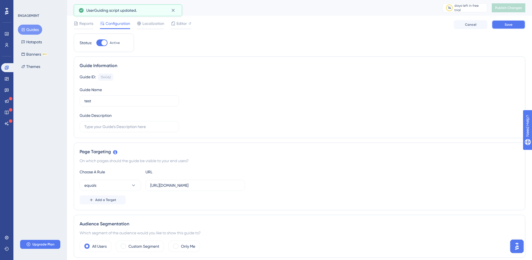
click at [507, 21] on button "Save" at bounding box center [509, 24] width 34 height 9
click at [510, 9] on span "Publish Changes" at bounding box center [508, 8] width 27 height 4
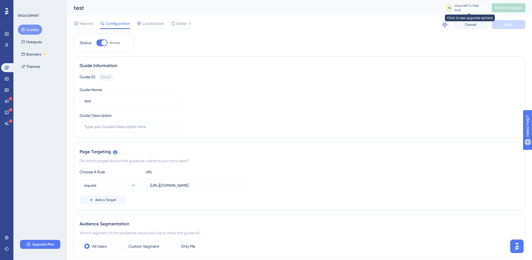
click at [451, 9] on div "14" at bounding box center [449, 7] width 7 height 7
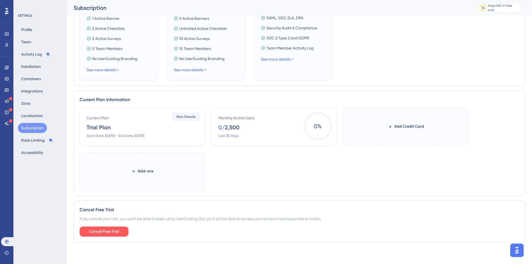
scroll to position [196, 0]
click at [153, 126] on div "Current Plan Trial Plan Start Date: October 14, 2025 - End Date: October 28, 20…" at bounding box center [143, 125] width 113 height 23
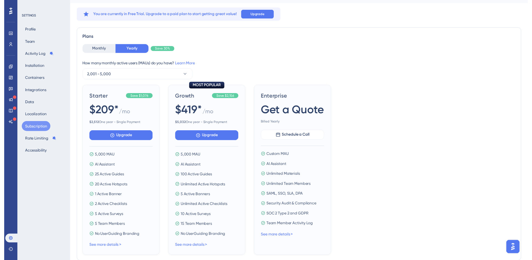
scroll to position [0, 0]
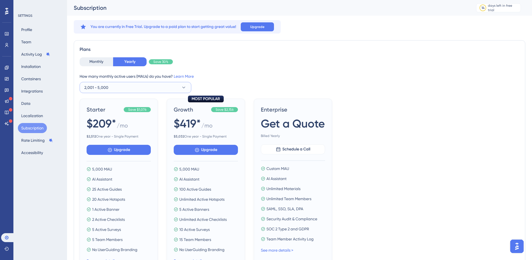
click at [160, 87] on button "2,001 - 5,000" at bounding box center [136, 87] width 112 height 11
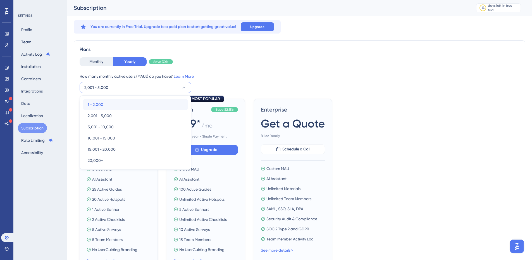
click at [144, 103] on div "1 - 2,000 1 - 2,000" at bounding box center [136, 104] width 96 height 11
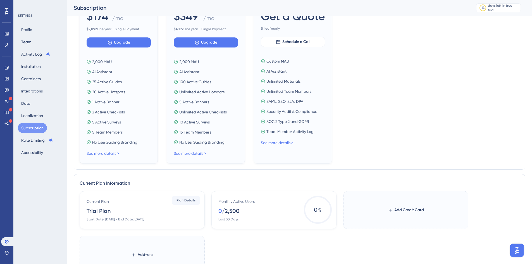
scroll to position [196, 0]
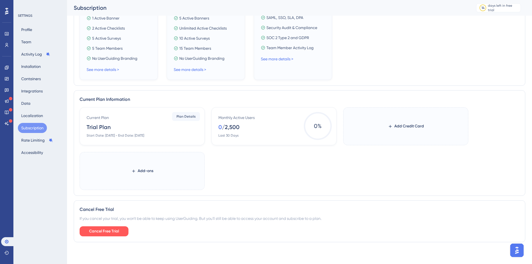
click at [309, 126] on span "0 %" at bounding box center [318, 126] width 28 height 28
click at [90, 229] on span "Cancel Free Trial" at bounding box center [104, 230] width 30 height 7
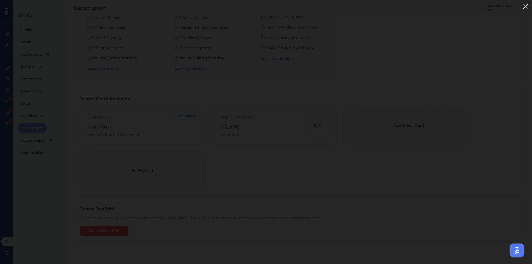
click at [528, 4] on img at bounding box center [525, 6] width 9 height 9
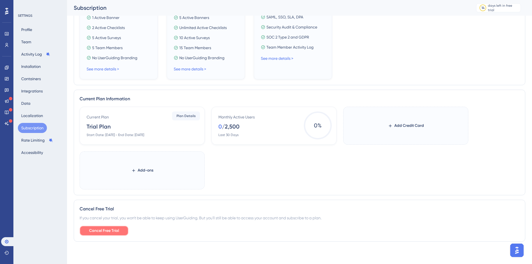
click at [125, 228] on button "Cancel Free Trial" at bounding box center [104, 231] width 49 height 10
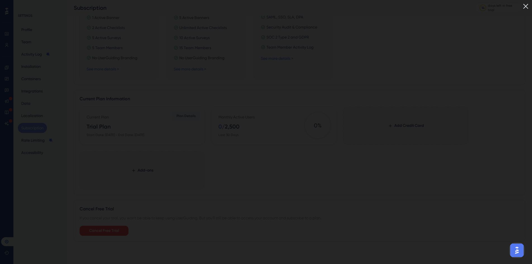
click at [530, 5] on img at bounding box center [525, 6] width 9 height 9
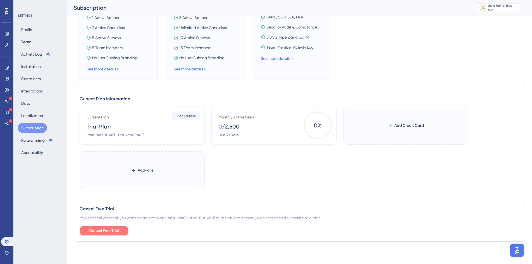
click at [112, 234] on button "Cancel Free Trial" at bounding box center [104, 231] width 49 height 10
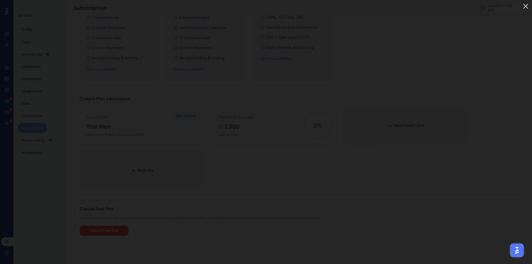
click at [530, 7] on img at bounding box center [525, 6] width 9 height 9
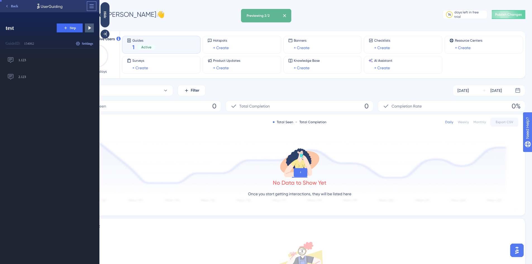
click at [92, 7] on icon at bounding box center [92, 6] width 6 height 6
click at [65, 89] on div "1. 123 123 Tooltip 2. 123 123 Tooltip" at bounding box center [52, 158] width 93 height 211
click at [85, 45] on span "Settings" at bounding box center [87, 43] width 11 height 4
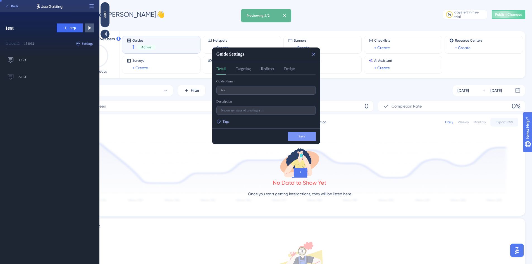
click at [251, 65] on div "Guide Settings Detail Targeting Redirect Design Guide Name test Description Tag…" at bounding box center [266, 95] width 108 height 97
click at [248, 73] on button "Targeting" at bounding box center [243, 70] width 15 height 9
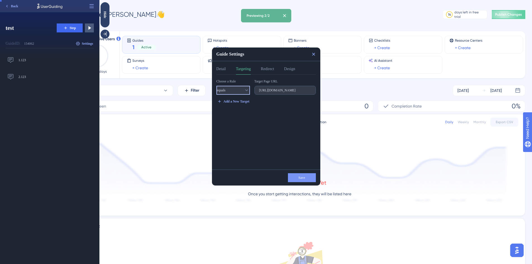
click at [244, 90] on icon at bounding box center [247, 90] width 6 height 6
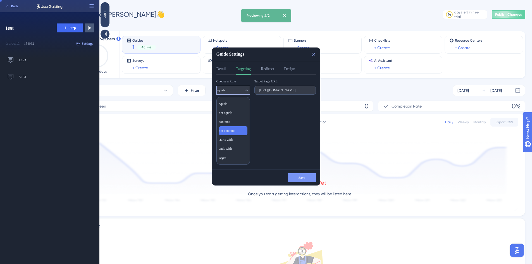
scroll to position [7, 0]
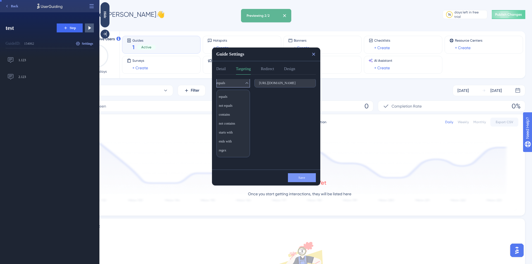
click at [273, 130] on div "Choose a Rule equals equals equals not equals not equals contains contains not …" at bounding box center [267, 122] width 103 height 86
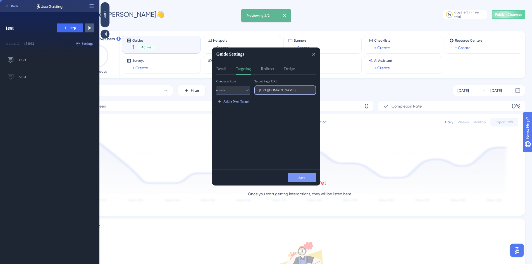
scroll to position [0, 14]
drag, startPoint x: 287, startPoint y: 92, endPoint x: 317, endPoint y: 91, distance: 29.6
click at [317, 91] on div "Choose a Rule equals Target Page URL https://panel.userguiding.com/dashboard Ad…" at bounding box center [267, 122] width 103 height 86
click at [288, 90] on input "https://panel.userguiding.com/dashboard" at bounding box center [285, 90] width 52 height 4
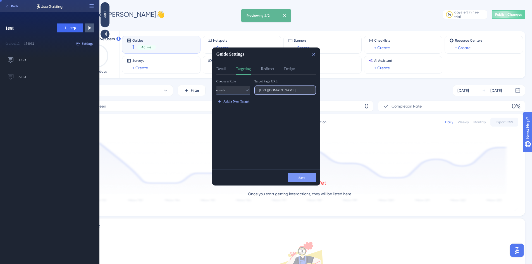
paste input "trangthtest123.myshopify.com/"
type input "[URL][DOMAIN_NAME]"
click at [301, 174] on button "Save" at bounding box center [302, 177] width 28 height 9
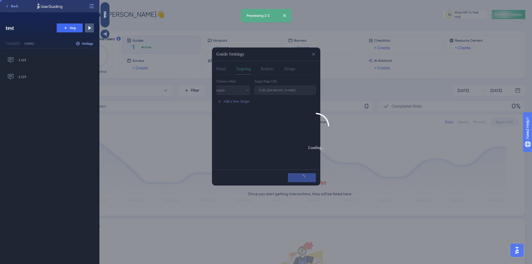
scroll to position [0, 0]
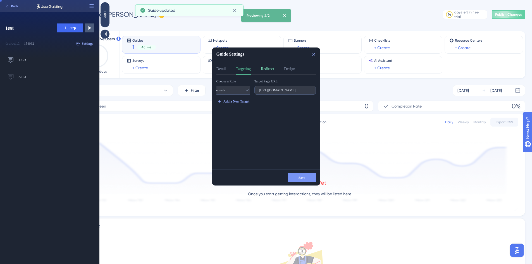
click at [273, 70] on button "Redirect" at bounding box center [267, 70] width 13 height 9
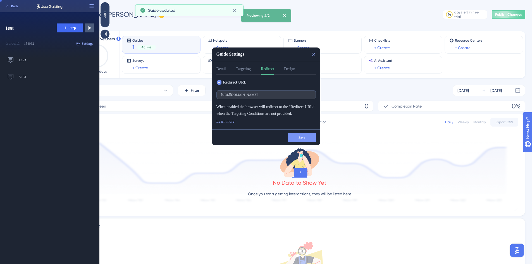
click at [240, 80] on span "Redirect URL" at bounding box center [234, 82] width 23 height 7
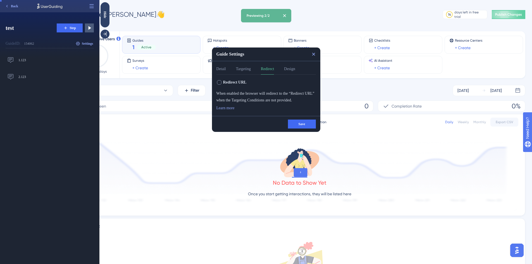
click at [302, 72] on div "Detail Targeting Redirect Design" at bounding box center [265, 70] width 99 height 9
click at [295, 72] on button "Design" at bounding box center [289, 70] width 11 height 9
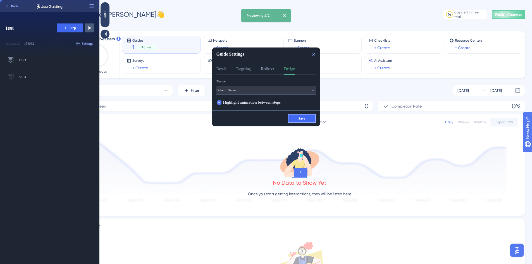
click at [301, 116] on span "Save" at bounding box center [302, 118] width 7 height 4
click at [510, 0] on html "Guide Settings Detail Targeting Redirect Design Theme Default Theme Highlight a…" at bounding box center [315, 0] width 433 height 0
click at [245, 69] on button "Targeting" at bounding box center [243, 70] width 15 height 9
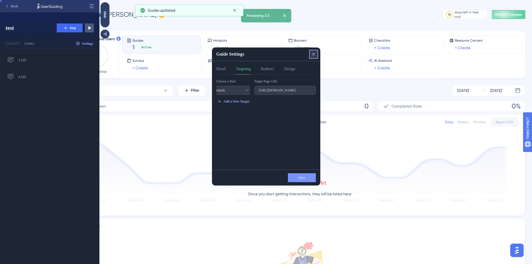
click at [313, 55] on icon at bounding box center [314, 54] width 6 height 6
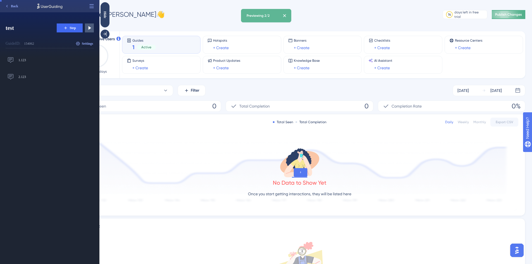
click at [509, 11] on button "Publish Changes" at bounding box center [509, 14] width 34 height 9
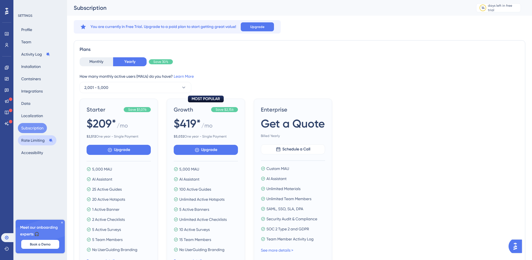
click at [41, 141] on button "Rate Limiting" at bounding box center [37, 140] width 39 height 10
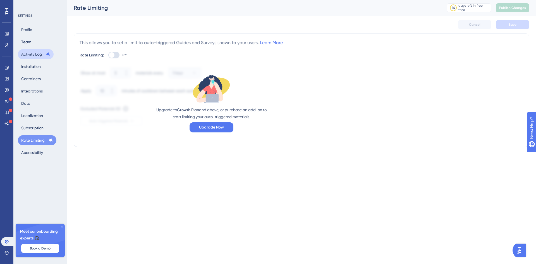
click at [42, 54] on button "Activity Log" at bounding box center [36, 54] width 36 height 10
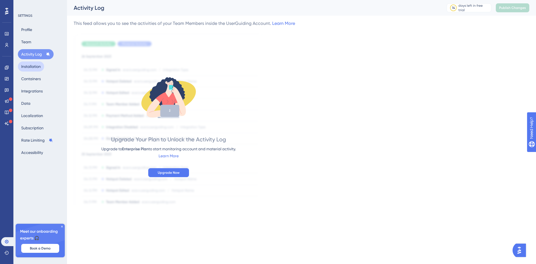
click at [44, 66] on button "Installation" at bounding box center [31, 66] width 26 height 10
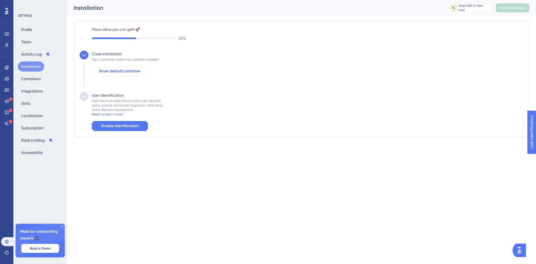
click at [122, 73] on span "Show default container" at bounding box center [120, 71] width 42 height 7
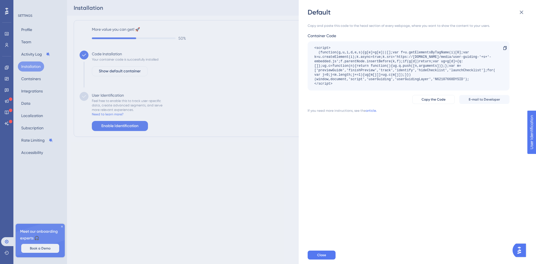
click at [165, 114] on div "Default Copy and paste this code to the head section of every webpage, where yo…" at bounding box center [268, 132] width 536 height 264
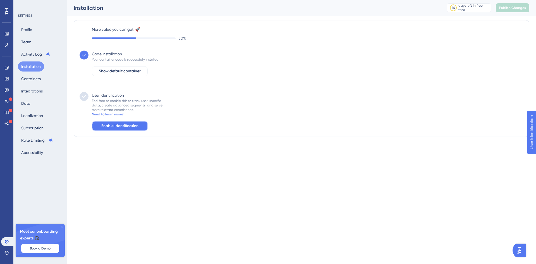
click at [137, 126] on span "Enable Identification" at bounding box center [119, 126] width 37 height 7
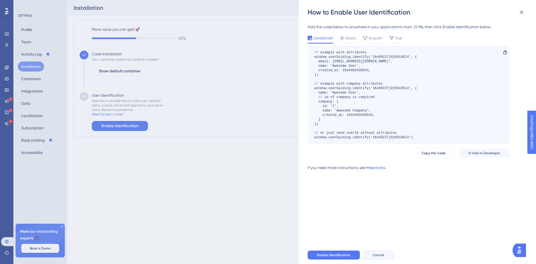
click at [390, 254] on button "Cancel" at bounding box center [378, 255] width 30 height 9
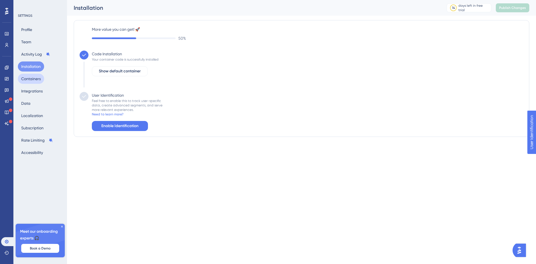
click at [28, 78] on button "Containers" at bounding box center [31, 79] width 26 height 10
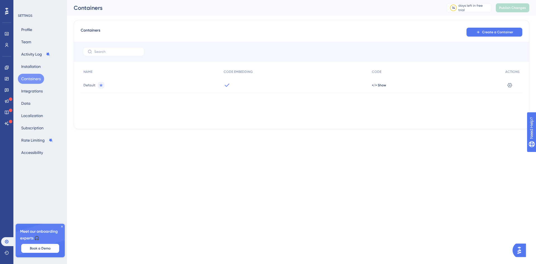
click at [329, 87] on div at bounding box center [295, 85] width 148 height 16
click at [37, 64] on button "Installation" at bounding box center [31, 66] width 26 height 10
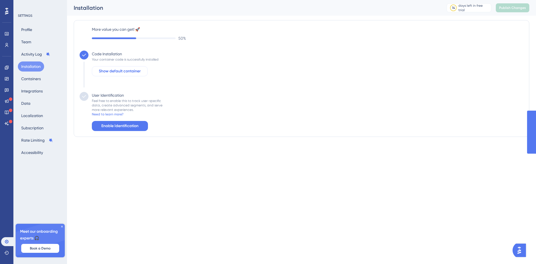
click at [132, 75] on button "Show default container" at bounding box center [120, 71] width 56 height 10
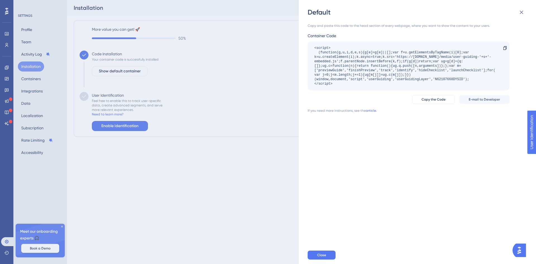
click at [201, 92] on div "Default Copy and paste this code to the head section of every webpage, where yo…" at bounding box center [268, 132] width 536 height 264
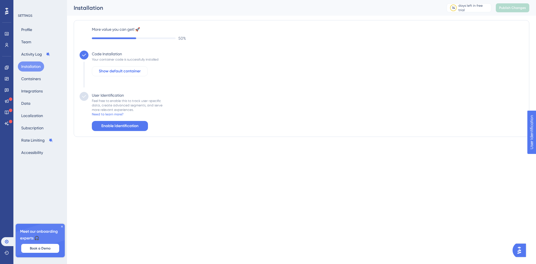
click at [131, 72] on span "Show default container" at bounding box center [120, 71] width 42 height 7
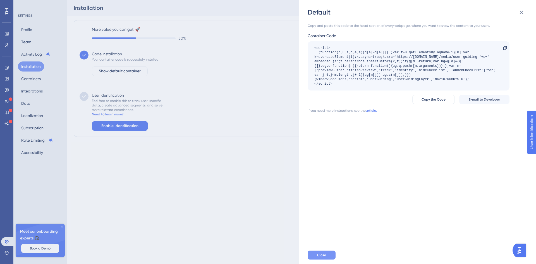
click at [326, 255] on button "Close" at bounding box center [322, 255] width 28 height 9
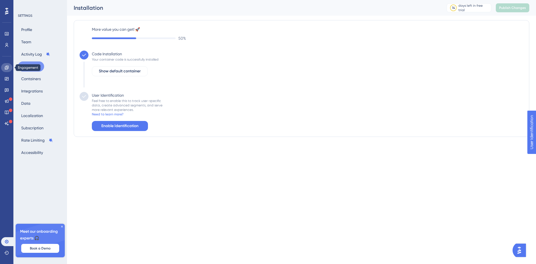
click at [7, 67] on icon at bounding box center [6, 67] width 4 height 4
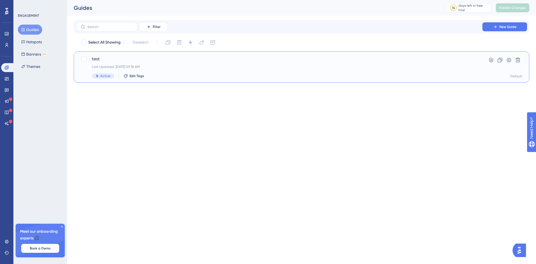
click at [222, 73] on div "test Last Updated: [DATE] 09:36 AM Active Edit Tags" at bounding box center [279, 67] width 375 height 23
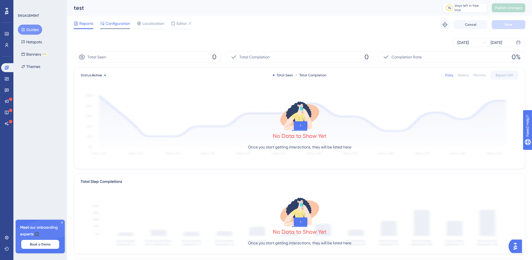
click at [122, 25] on span "Configuration" at bounding box center [118, 23] width 25 height 7
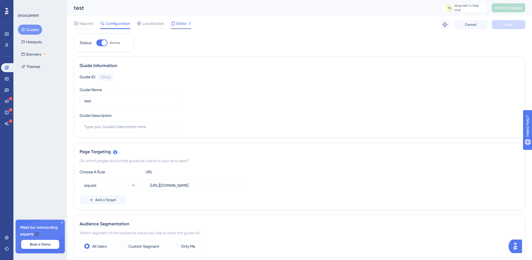
click at [184, 21] on span "Editor" at bounding box center [182, 23] width 10 height 7
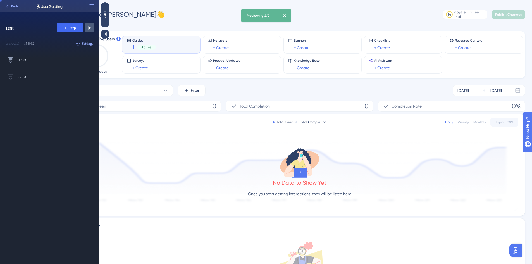
click at [85, 41] on span "Settings" at bounding box center [87, 43] width 11 height 4
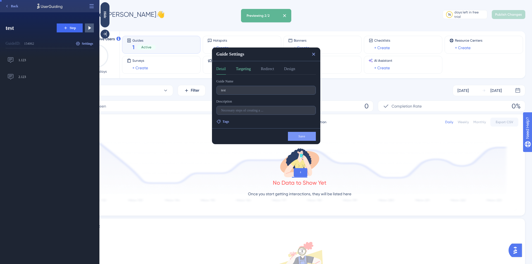
click at [238, 70] on button "Targeting" at bounding box center [243, 70] width 15 height 9
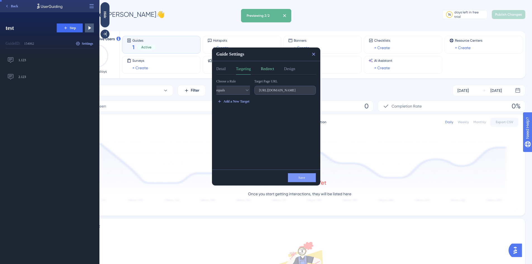
click at [268, 72] on button "Redirect" at bounding box center [267, 70] width 13 height 9
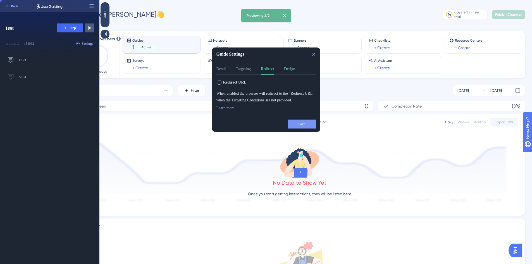
click at [295, 68] on button "Design" at bounding box center [289, 70] width 11 height 9
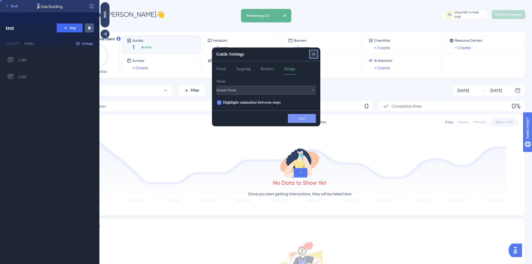
click at [313, 51] on button at bounding box center [313, 54] width 9 height 9
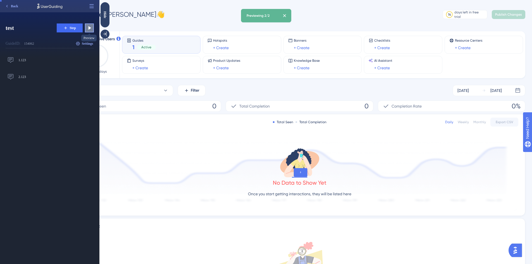
click at [89, 29] on icon at bounding box center [90, 28] width 6 height 6
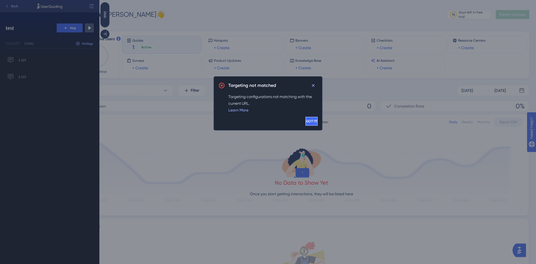
click at [306, 122] on span "GOT IT!" at bounding box center [311, 121] width 11 height 4
